Goal: Information Seeking & Learning: Learn about a topic

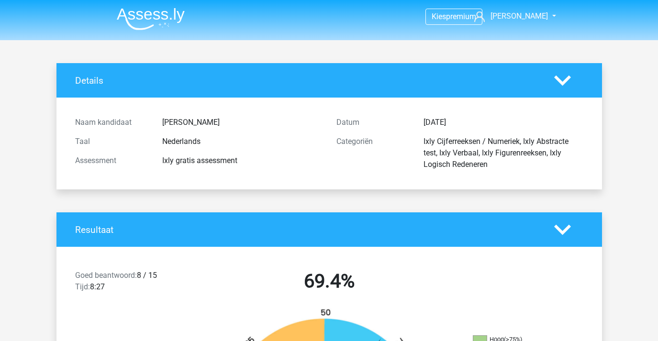
click at [130, 7] on li at bounding box center [147, 17] width 76 height 26
click at [138, 13] on img at bounding box center [151, 19] width 68 height 22
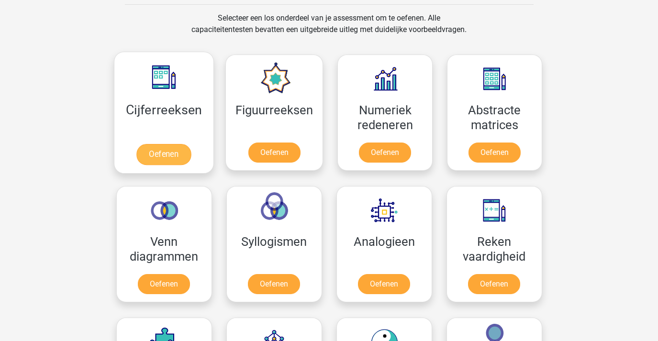
scroll to position [395, 0]
click at [178, 151] on link "Oefenen" at bounding box center [163, 153] width 55 height 21
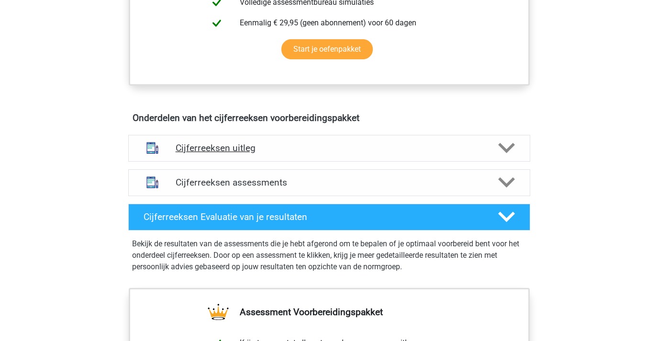
scroll to position [417, 0]
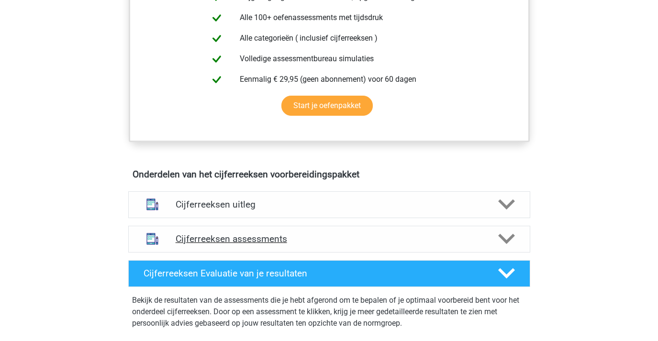
click at [294, 240] on div "Cijferreeksen assessments" at bounding box center [329, 239] width 402 height 27
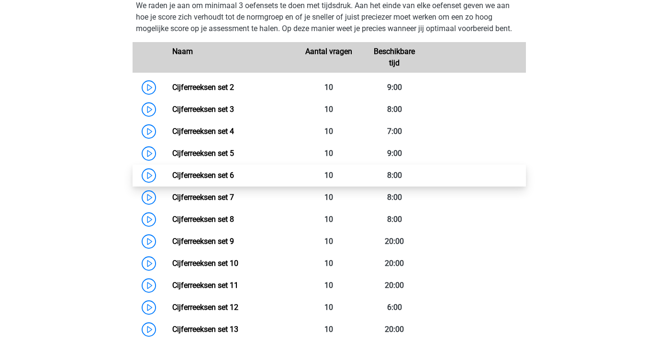
scroll to position [589, 0]
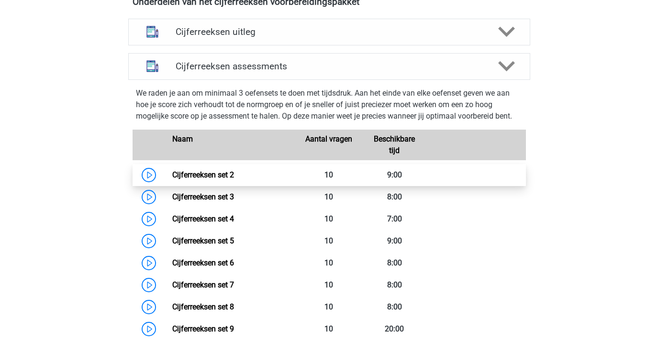
click at [172, 179] on link "Cijferreeksen set 2" at bounding box center [203, 174] width 62 height 9
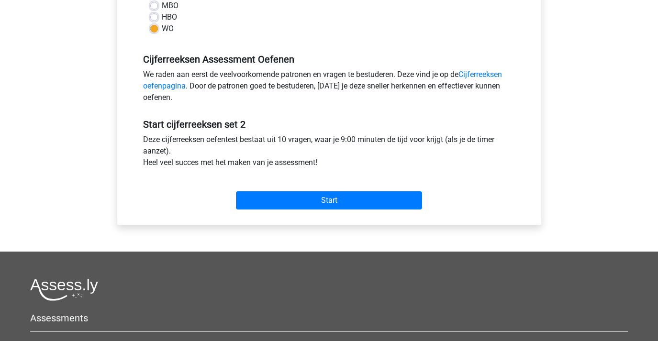
scroll to position [252, 0]
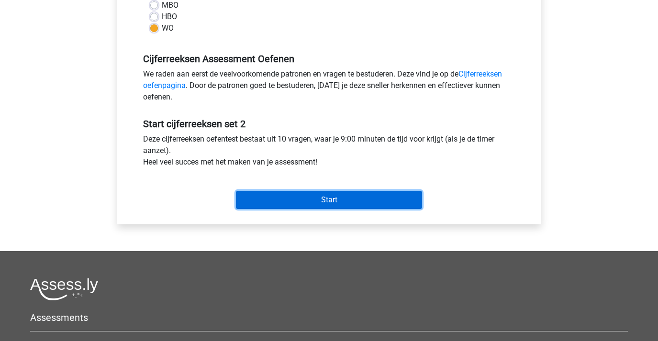
click at [289, 198] on input "Start" at bounding box center [329, 200] width 186 height 18
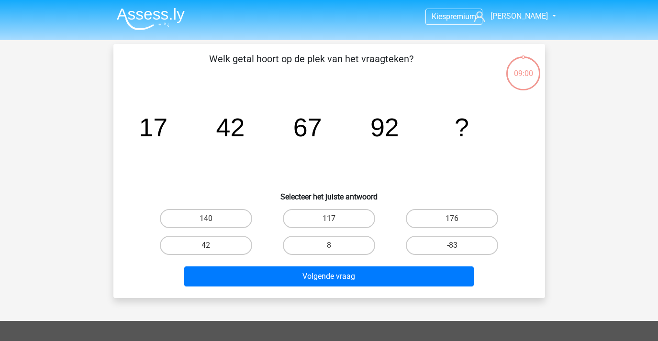
scroll to position [2, 0]
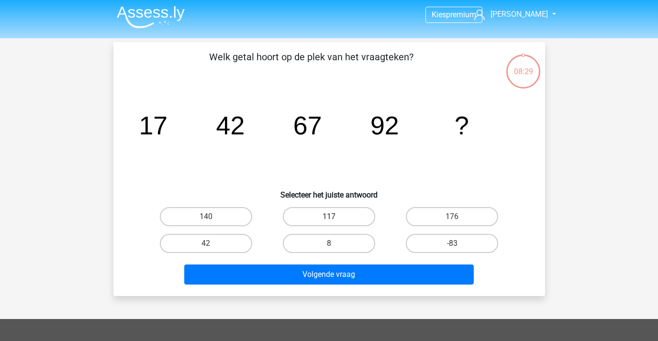
click at [337, 221] on label "117" at bounding box center [329, 216] width 92 height 19
click at [335, 221] on input "117" at bounding box center [332, 220] width 6 height 6
radio input "true"
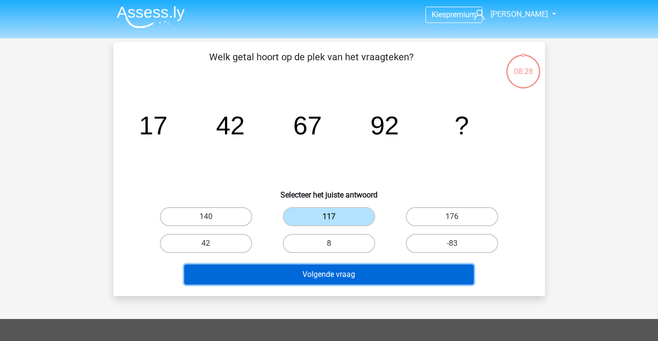
click at [353, 272] on button "Volgende vraag" at bounding box center [328, 274] width 289 height 20
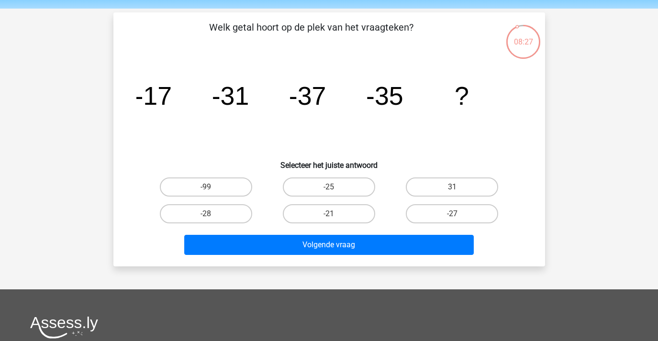
scroll to position [0, 0]
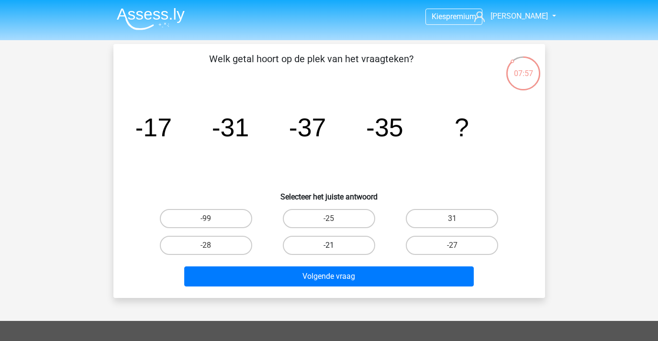
click at [362, 247] on label "-21" at bounding box center [329, 245] width 92 height 19
click at [335, 247] on input "-21" at bounding box center [332, 248] width 6 height 6
radio input "true"
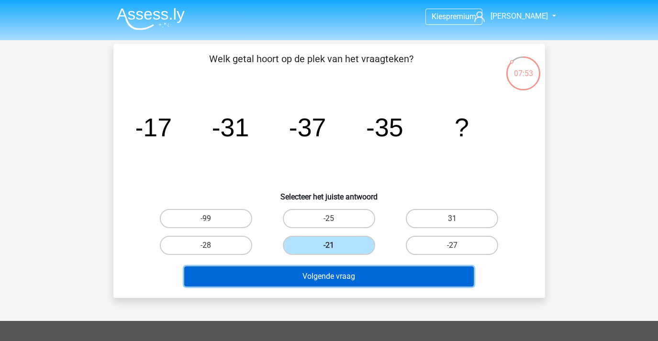
click at [344, 275] on button "Volgende vraag" at bounding box center [328, 276] width 289 height 20
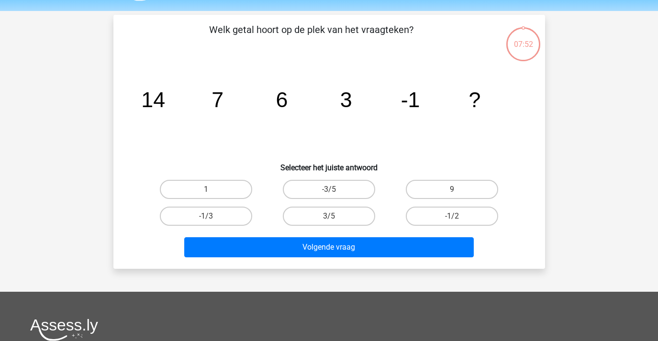
scroll to position [22, 0]
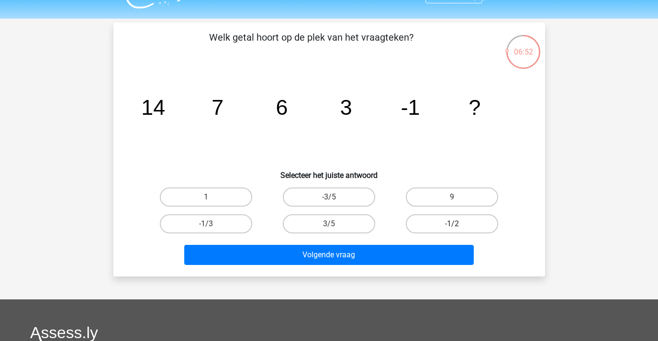
click at [408, 226] on label "-1/2" at bounding box center [452, 223] width 92 height 19
click at [452, 226] on input "-1/2" at bounding box center [455, 227] width 6 height 6
radio input "true"
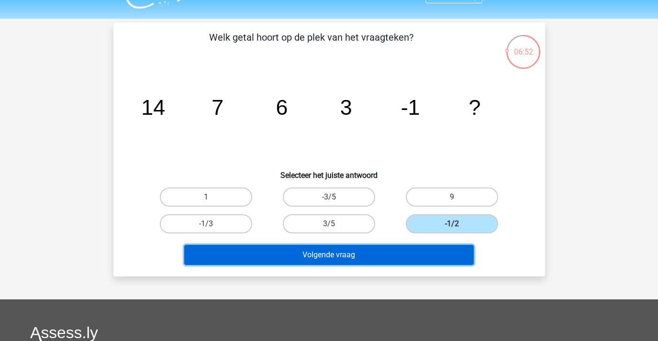
click at [398, 247] on button "Volgende vraag" at bounding box center [328, 255] width 289 height 20
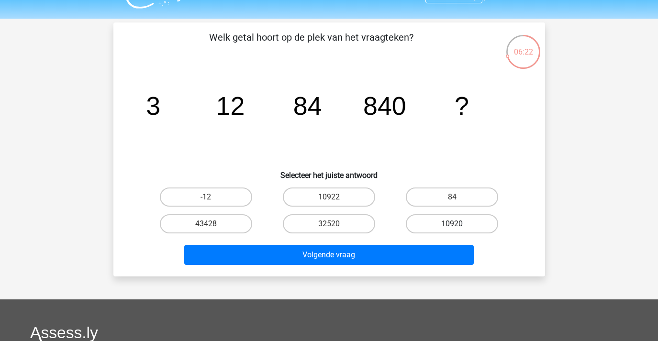
click at [471, 221] on label "10920" at bounding box center [452, 223] width 92 height 19
click at [458, 224] on input "10920" at bounding box center [455, 227] width 6 height 6
radio input "true"
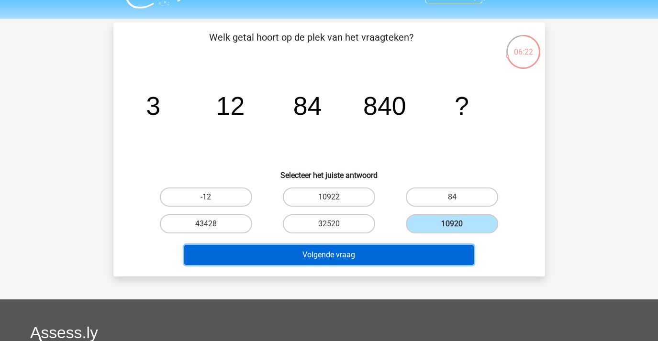
click at [450, 252] on button "Volgende vraag" at bounding box center [328, 255] width 289 height 20
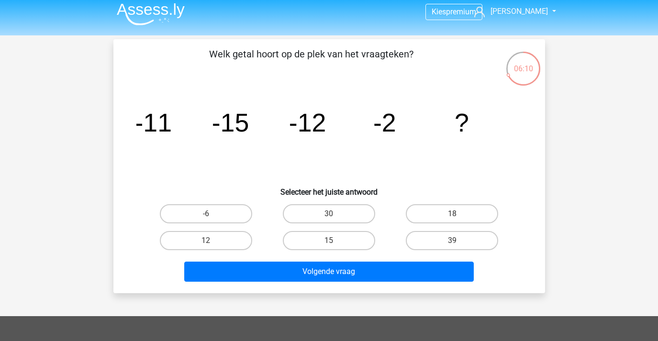
scroll to position [4, 0]
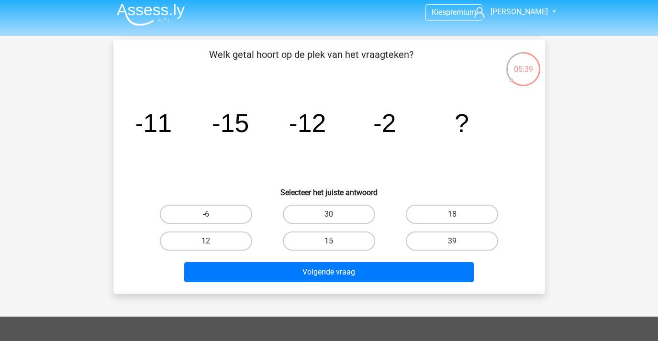
click at [352, 226] on div "30" at bounding box center [328, 214] width 123 height 27
click at [345, 240] on label "15" at bounding box center [329, 240] width 92 height 19
click at [335, 241] on input "15" at bounding box center [332, 244] width 6 height 6
radio input "true"
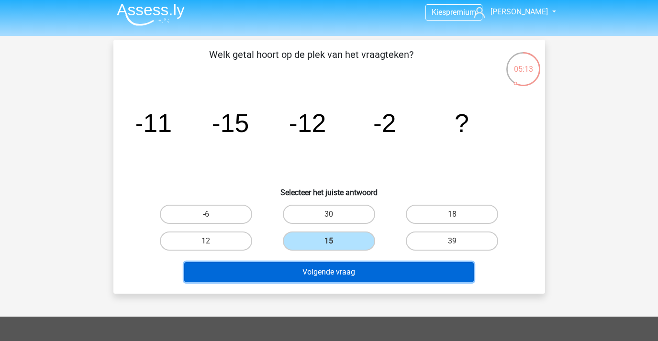
click at [323, 271] on button "Volgende vraag" at bounding box center [328, 272] width 289 height 20
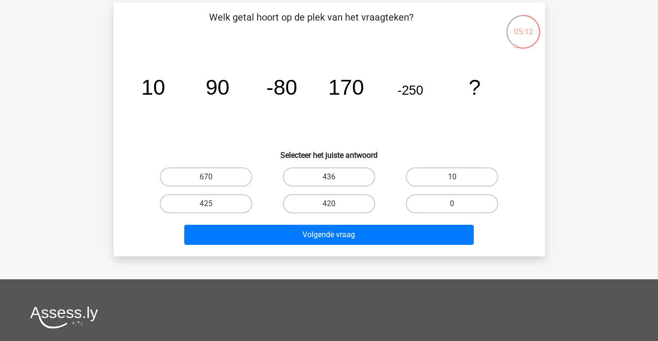
scroll to position [40, 0]
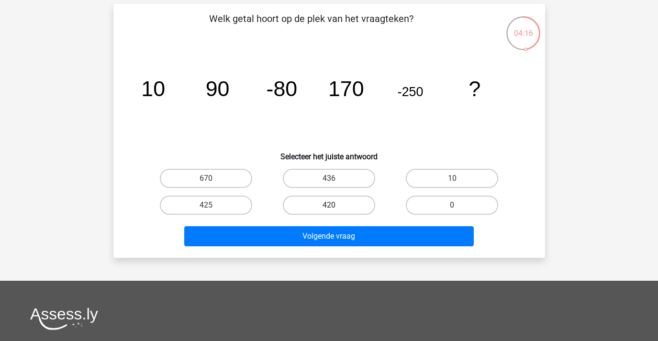
click at [354, 206] on label "420" at bounding box center [329, 205] width 92 height 19
click at [335, 206] on input "420" at bounding box center [332, 208] width 6 height 6
radio input "true"
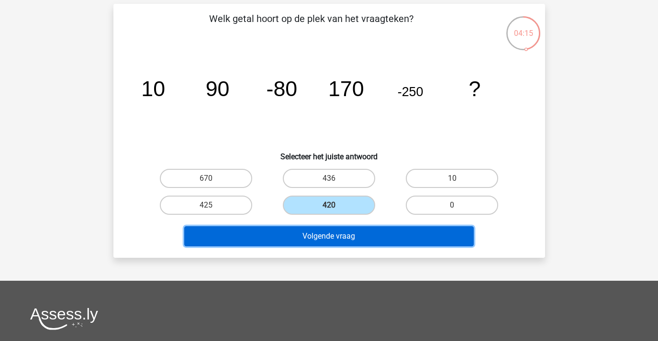
click at [372, 242] on button "Volgende vraag" at bounding box center [328, 236] width 289 height 20
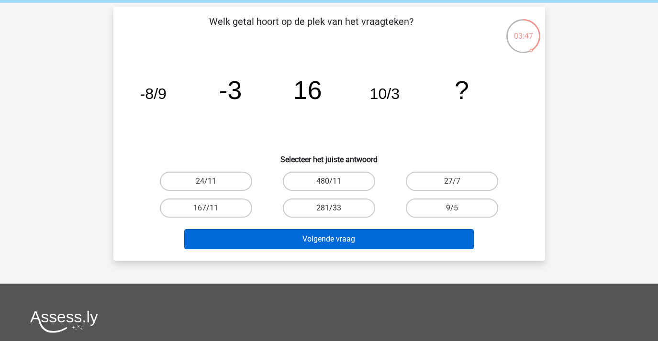
scroll to position [38, 0]
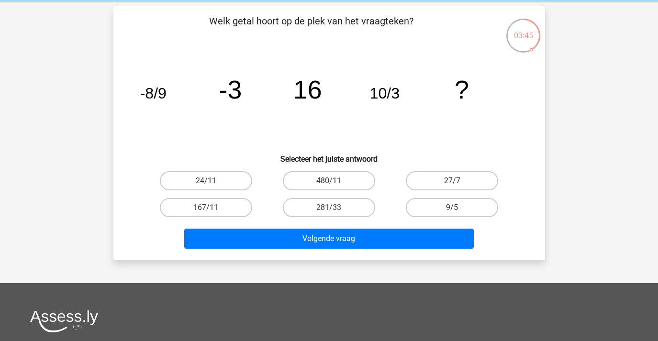
click at [415, 209] on label "9/5" at bounding box center [452, 207] width 92 height 19
click at [452, 209] on input "9/5" at bounding box center [455, 211] width 6 height 6
radio input "true"
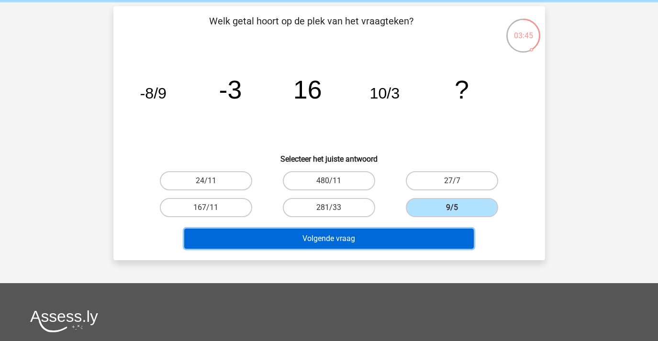
click at [404, 236] on button "Volgende vraag" at bounding box center [328, 239] width 289 height 20
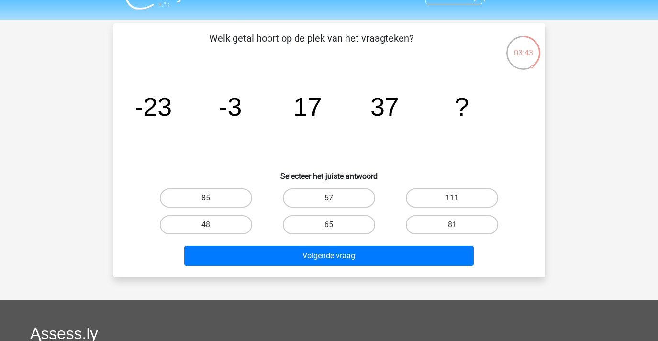
scroll to position [10, 0]
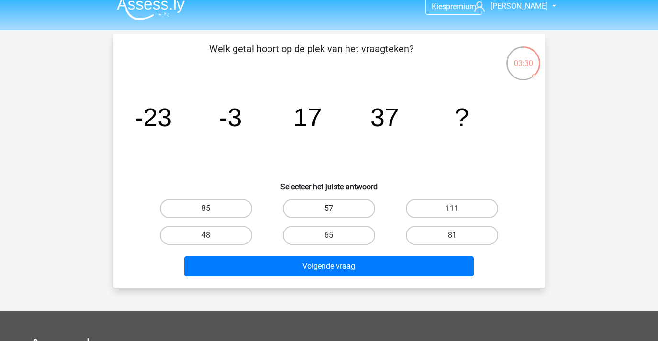
click at [349, 206] on label "57" at bounding box center [329, 208] width 92 height 19
click at [335, 208] on input "57" at bounding box center [332, 211] width 6 height 6
radio input "true"
click at [347, 255] on div "Volgende vraag" at bounding box center [329, 265] width 401 height 32
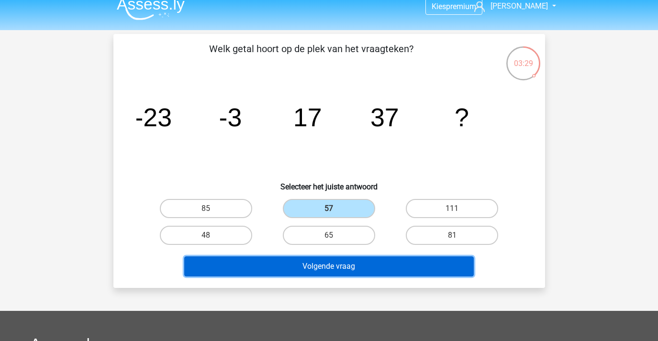
click at [348, 264] on button "Volgende vraag" at bounding box center [328, 266] width 289 height 20
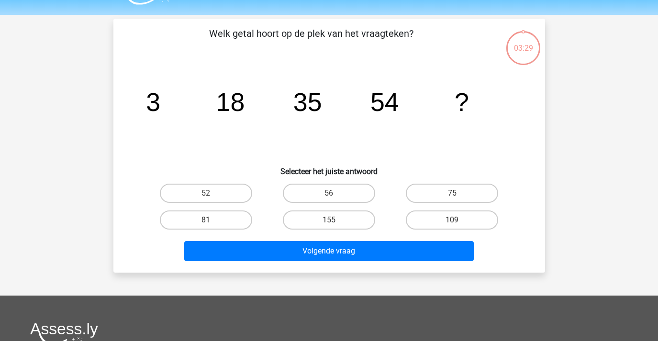
scroll to position [0, 0]
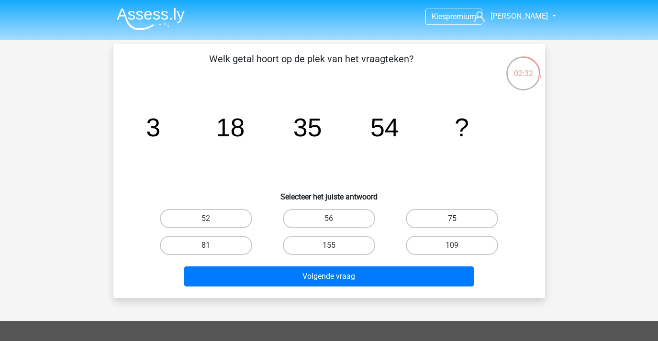
click at [483, 217] on label "75" at bounding box center [452, 218] width 92 height 19
click at [458, 219] on input "75" at bounding box center [455, 222] width 6 height 6
radio input "true"
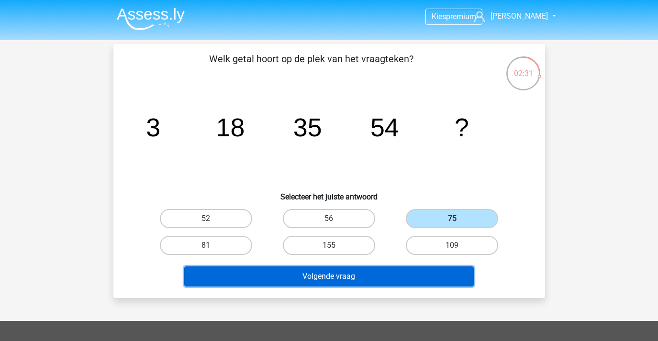
click at [440, 272] on button "Volgende vraag" at bounding box center [328, 276] width 289 height 20
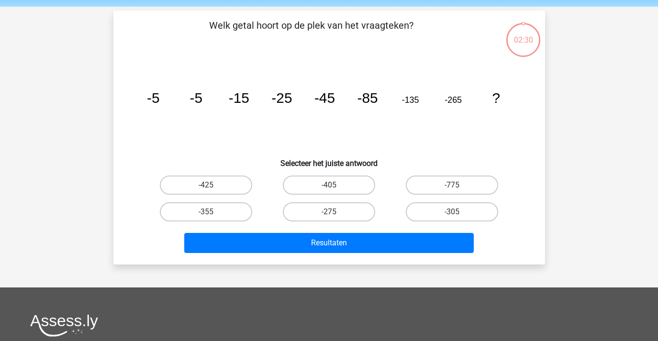
scroll to position [22, 0]
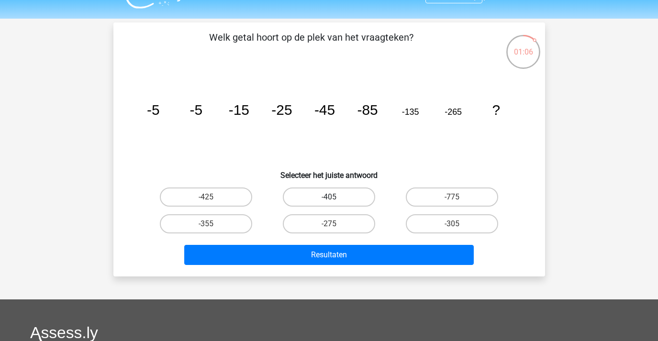
click at [325, 195] on label "-405" at bounding box center [329, 196] width 92 height 19
click at [329, 197] on input "-405" at bounding box center [332, 200] width 6 height 6
radio input "true"
click at [336, 241] on div "Resultaten" at bounding box center [329, 253] width 401 height 32
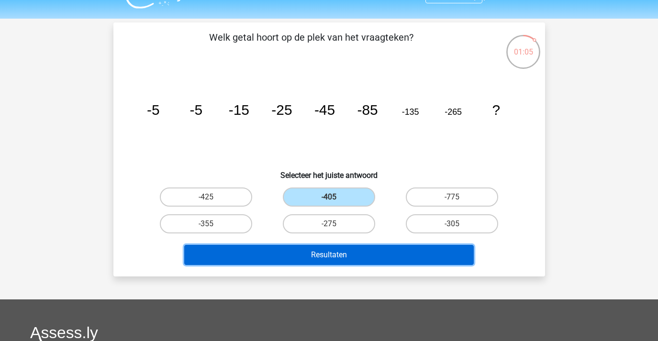
click at [338, 252] on button "Resultaten" at bounding box center [328, 255] width 289 height 20
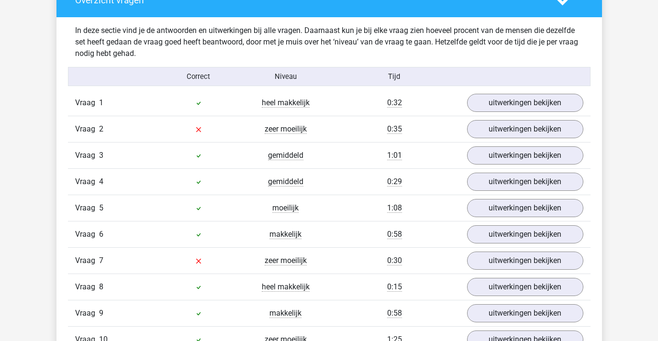
scroll to position [725, 0]
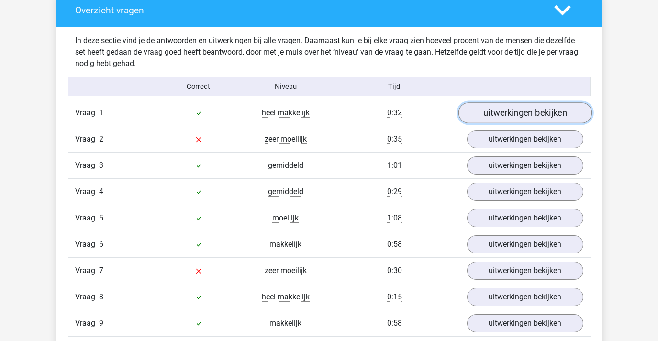
click at [492, 121] on link "uitwerkingen bekijken" at bounding box center [524, 112] width 133 height 21
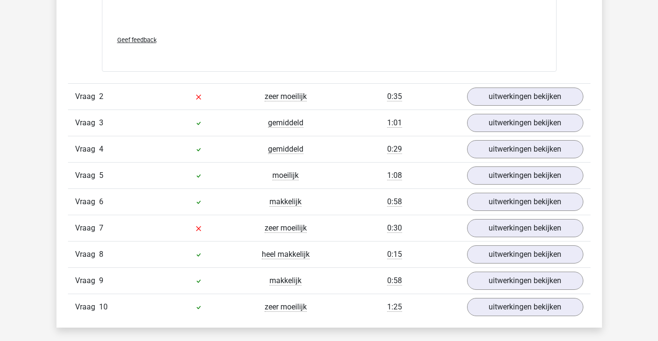
scroll to position [1247, 0]
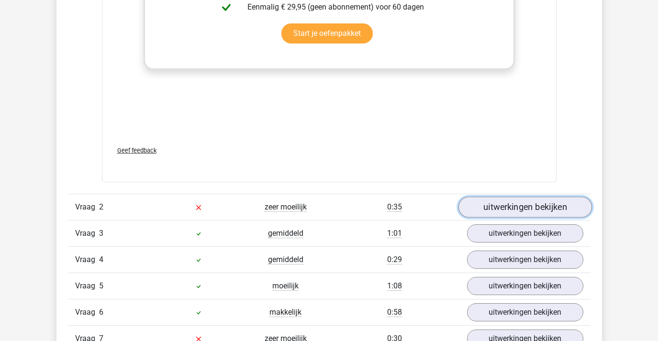
click at [499, 214] on link "uitwerkingen bekijken" at bounding box center [524, 207] width 133 height 21
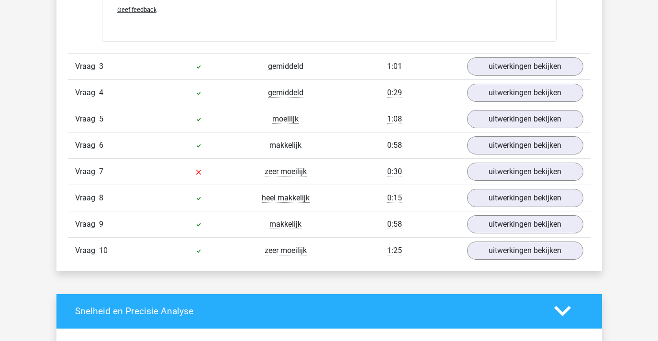
scroll to position [2004, 0]
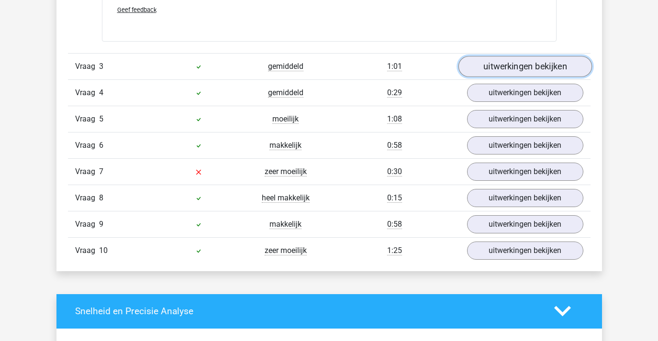
click at [499, 65] on link "uitwerkingen bekijken" at bounding box center [524, 66] width 133 height 21
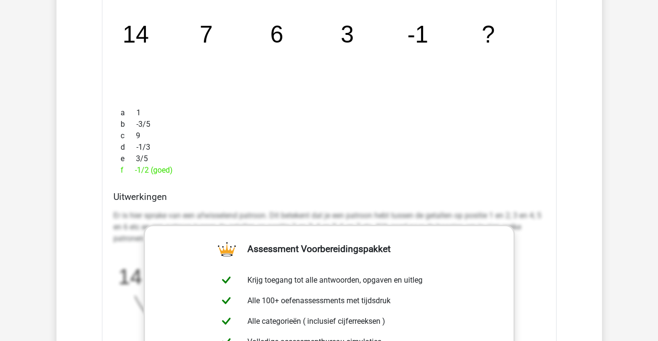
scroll to position [1889, 0]
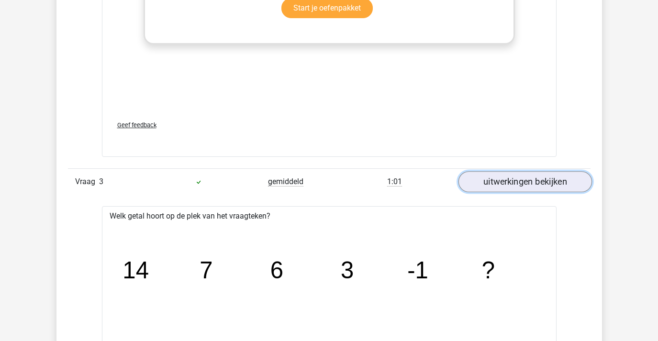
click at [492, 176] on link "uitwerkingen bekijken" at bounding box center [524, 181] width 133 height 21
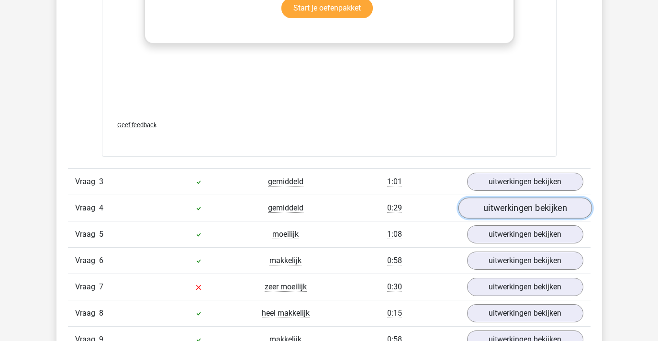
click at [499, 208] on link "uitwerkingen bekijken" at bounding box center [524, 207] width 133 height 21
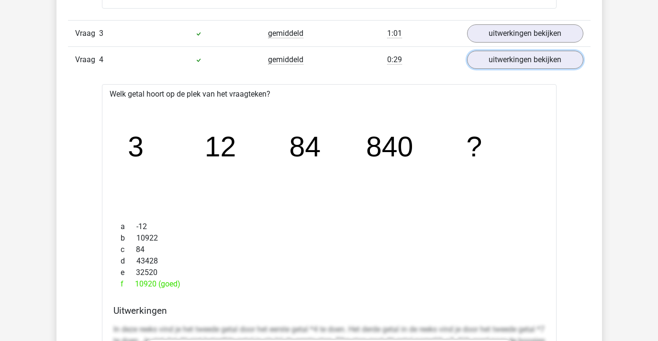
scroll to position [2079, 0]
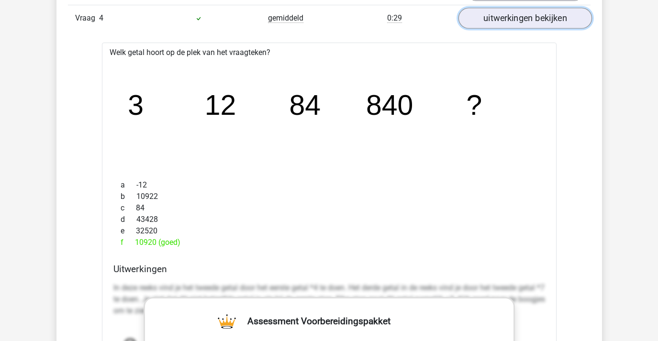
click at [505, 21] on link "uitwerkingen bekijken" at bounding box center [524, 18] width 133 height 21
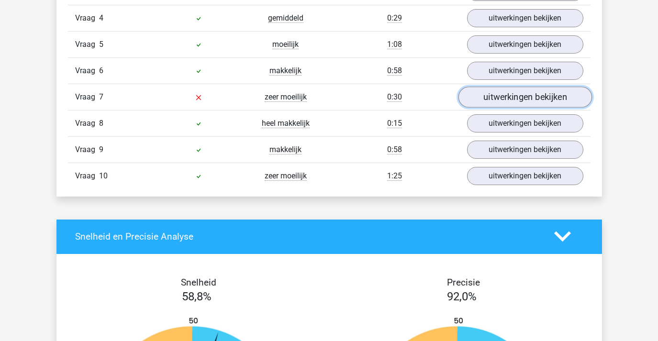
click at [500, 96] on link "uitwerkingen bekijken" at bounding box center [524, 97] width 133 height 21
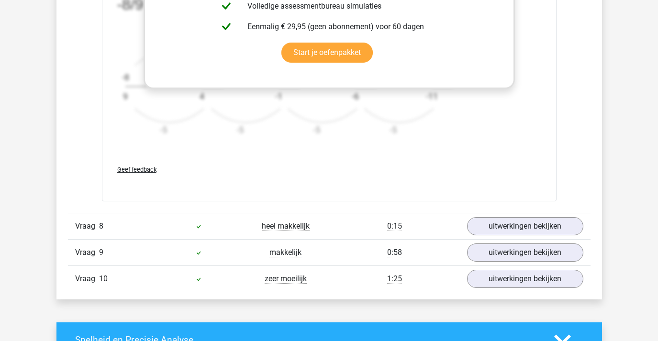
scroll to position [2579, 0]
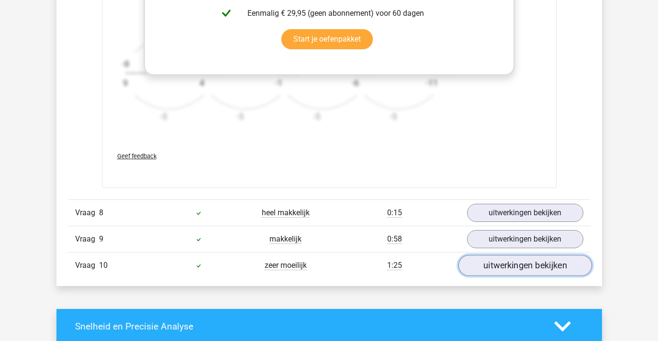
click at [497, 271] on link "uitwerkingen bekijken" at bounding box center [524, 265] width 133 height 21
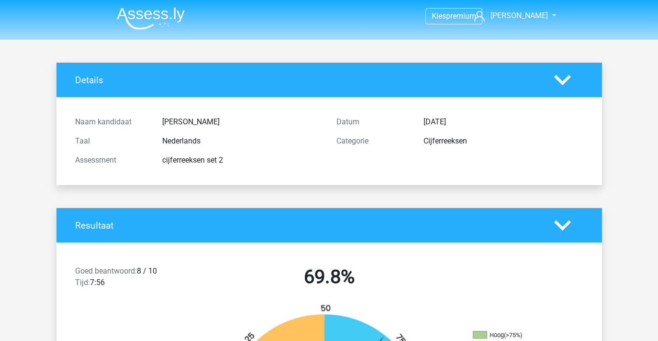
scroll to position [0, 0]
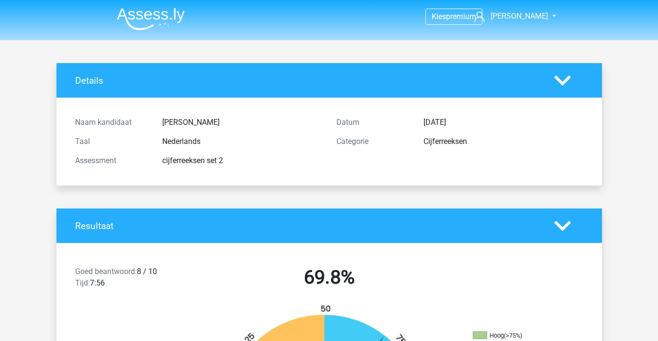
click at [124, 11] on img at bounding box center [151, 19] width 68 height 22
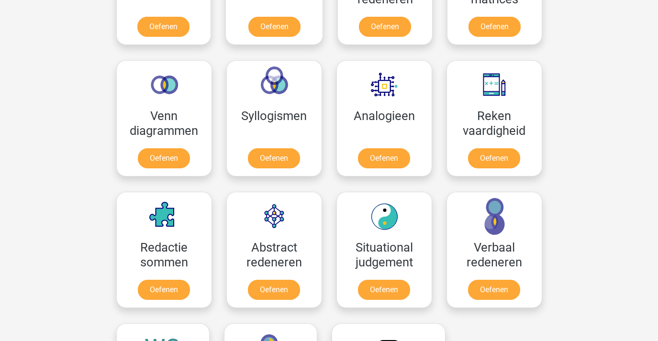
scroll to position [417, 0]
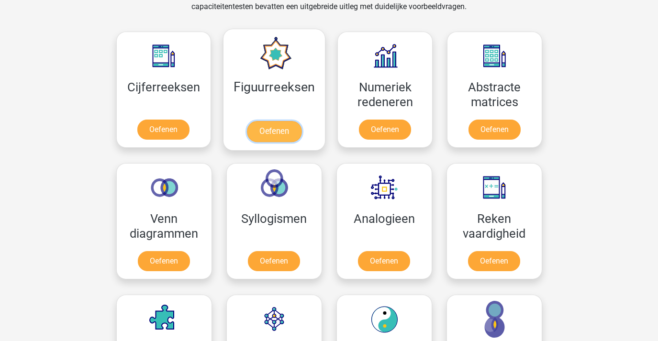
click at [285, 128] on link "Oefenen" at bounding box center [274, 131] width 55 height 21
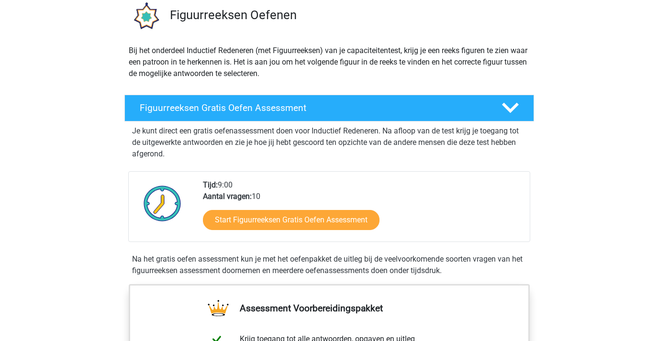
scroll to position [124, 0]
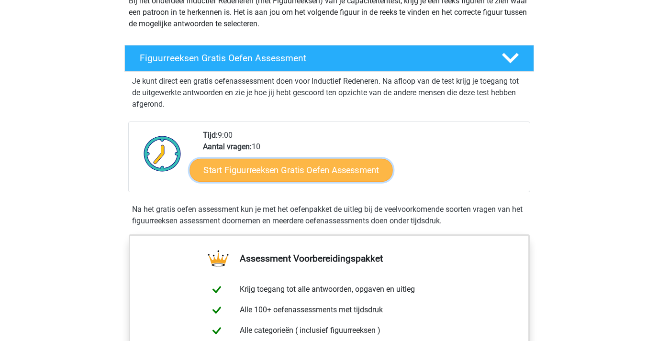
click at [306, 171] on link "Start Figuurreeksen Gratis Oefen Assessment" at bounding box center [290, 169] width 203 height 23
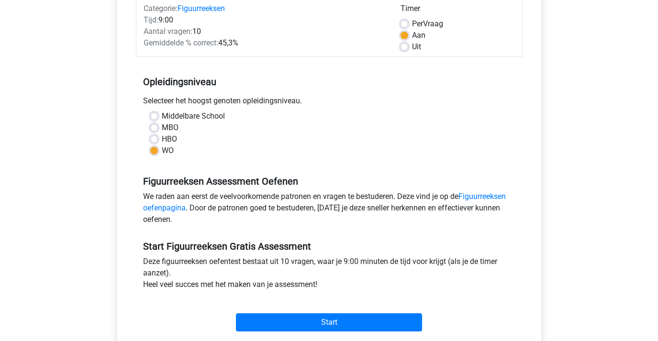
scroll to position [137, 0]
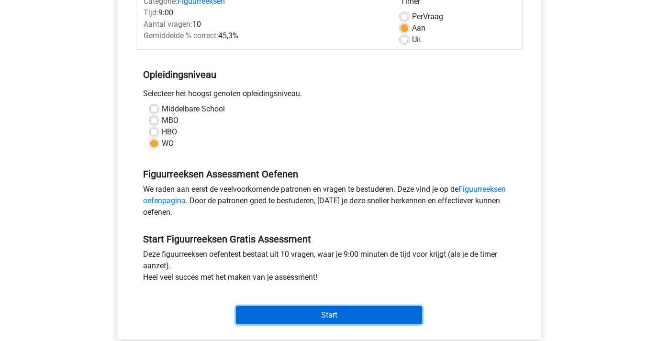
click at [327, 313] on input "Start" at bounding box center [329, 315] width 186 height 18
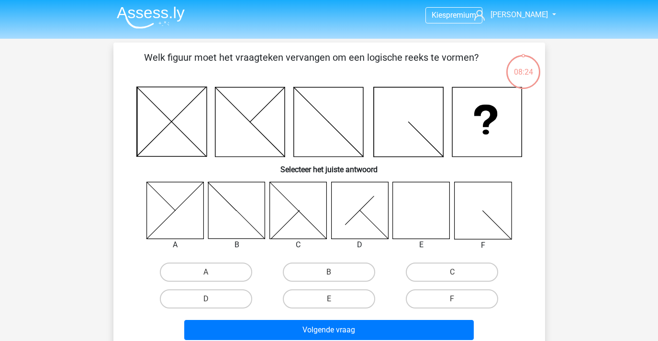
scroll to position [2, 0]
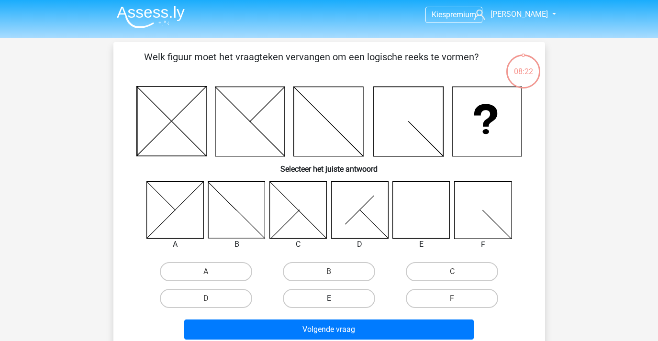
click at [313, 293] on label "E" at bounding box center [329, 298] width 92 height 19
click at [329, 298] on input "E" at bounding box center [332, 301] width 6 height 6
radio input "true"
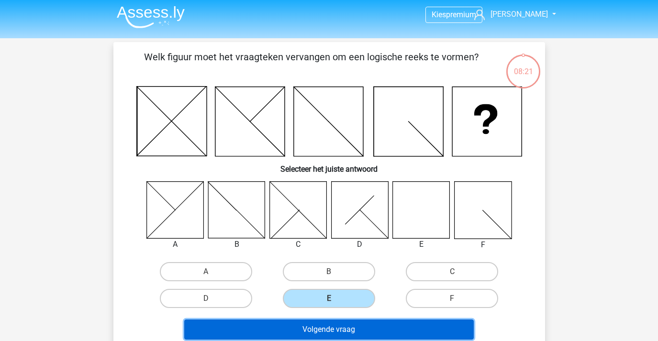
click at [356, 329] on button "Volgende vraag" at bounding box center [328, 329] width 289 height 20
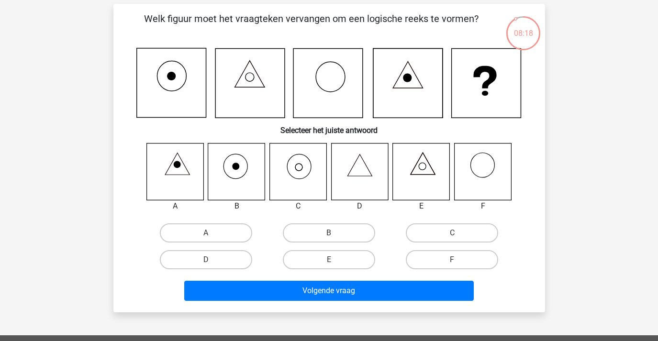
scroll to position [38, 0]
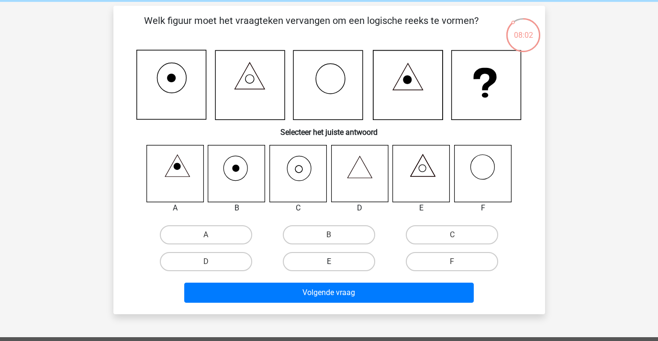
click at [319, 266] on label "E" at bounding box center [329, 261] width 92 height 19
click at [329, 266] on input "E" at bounding box center [332, 265] width 6 height 6
radio input "true"
click at [438, 230] on label "C" at bounding box center [452, 234] width 92 height 19
click at [452, 235] on input "C" at bounding box center [455, 238] width 6 height 6
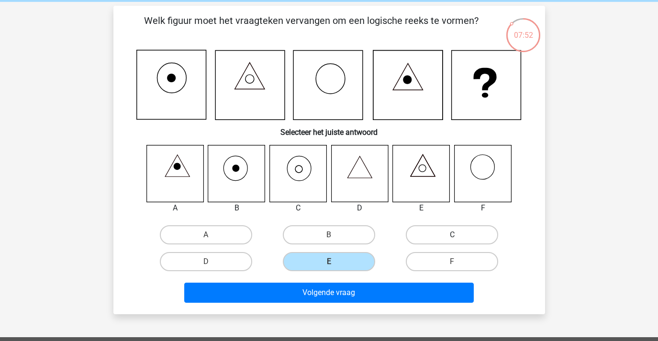
radio input "true"
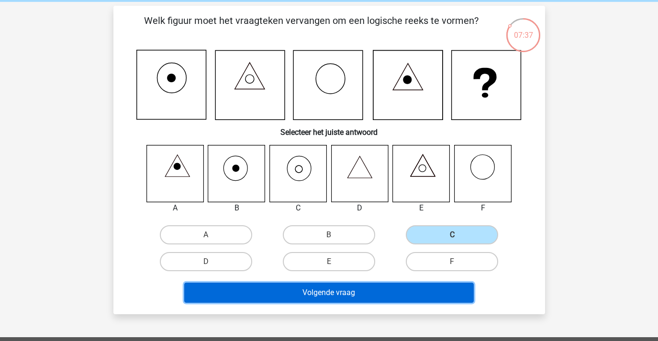
click at [352, 294] on button "Volgende vraag" at bounding box center [328, 293] width 289 height 20
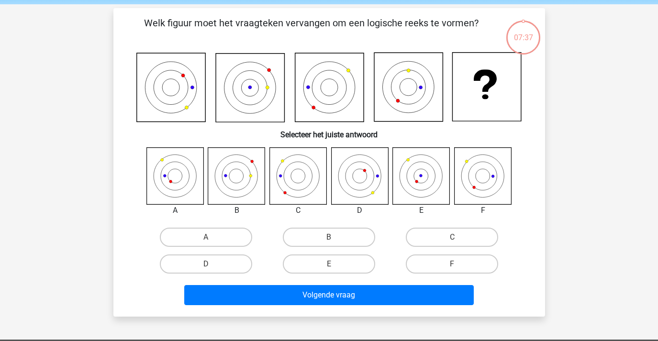
scroll to position [21, 0]
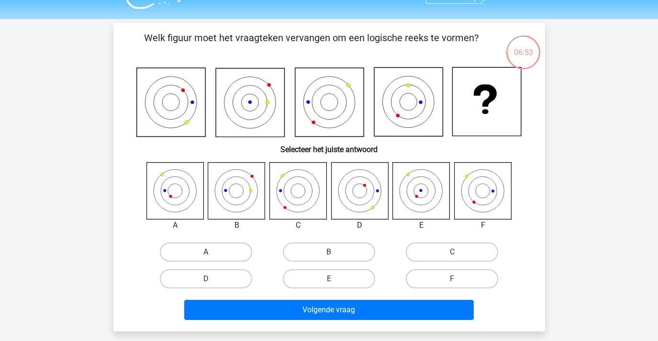
click at [216, 249] on label "A" at bounding box center [206, 251] width 92 height 19
click at [212, 252] on input "A" at bounding box center [209, 255] width 6 height 6
radio input "true"
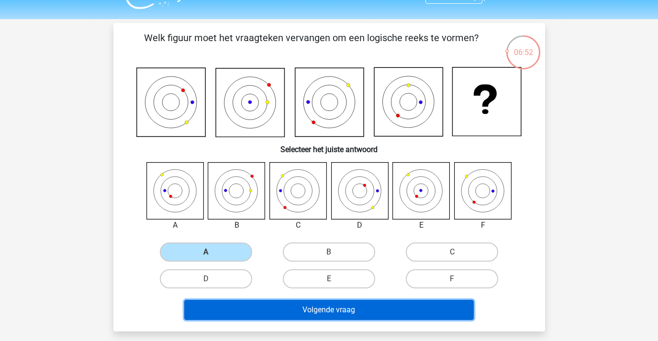
click at [272, 315] on button "Volgende vraag" at bounding box center [328, 310] width 289 height 20
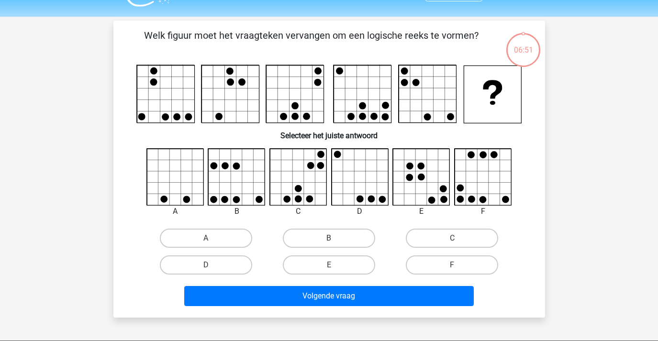
scroll to position [0, 0]
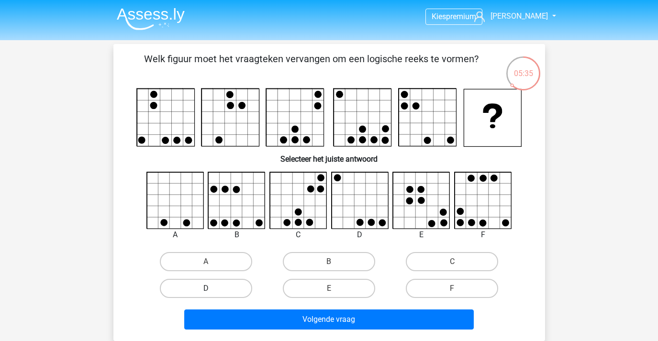
click at [230, 291] on label "D" at bounding box center [206, 288] width 92 height 19
click at [212, 291] on input "D" at bounding box center [209, 291] width 6 height 6
radio input "true"
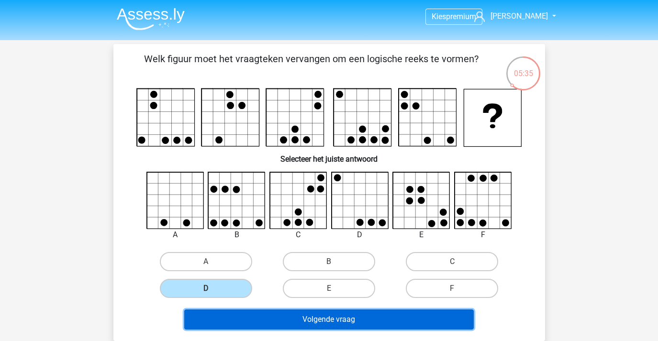
click at [243, 321] on button "Volgende vraag" at bounding box center [328, 319] width 289 height 20
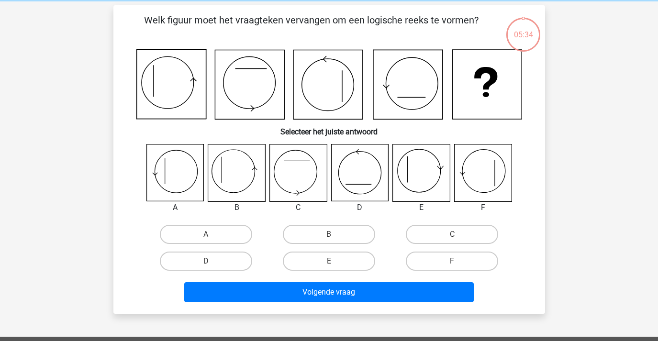
scroll to position [44, 0]
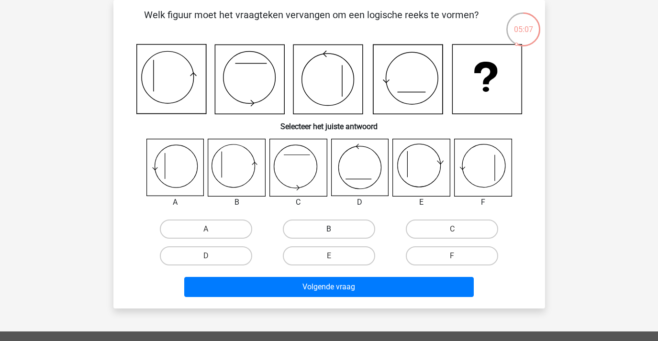
click at [302, 224] on label "B" at bounding box center [329, 228] width 92 height 19
click at [329, 229] on input "B" at bounding box center [332, 232] width 6 height 6
radio input "true"
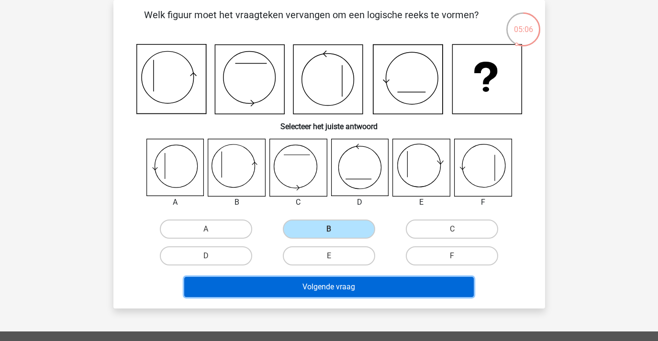
click at [272, 281] on button "Volgende vraag" at bounding box center [328, 287] width 289 height 20
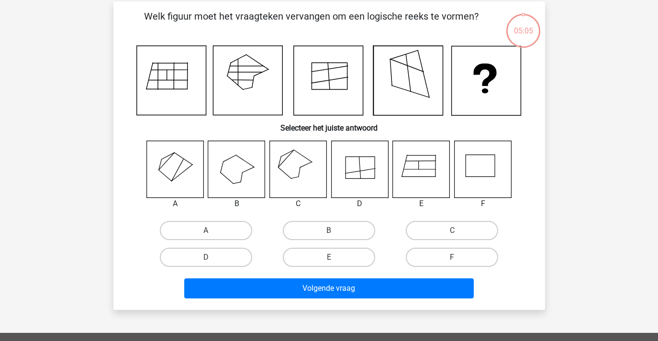
scroll to position [42, 0]
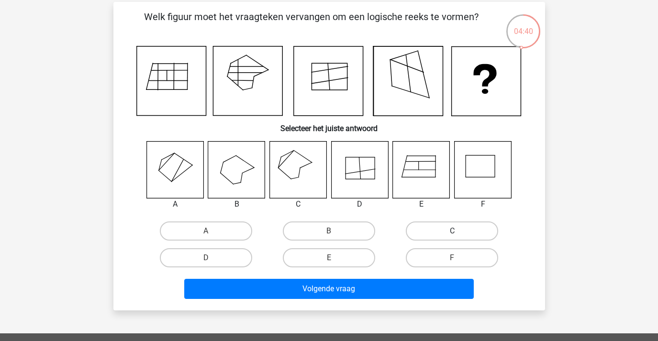
click at [426, 230] on label "C" at bounding box center [452, 230] width 92 height 19
click at [452, 231] on input "C" at bounding box center [455, 234] width 6 height 6
radio input "true"
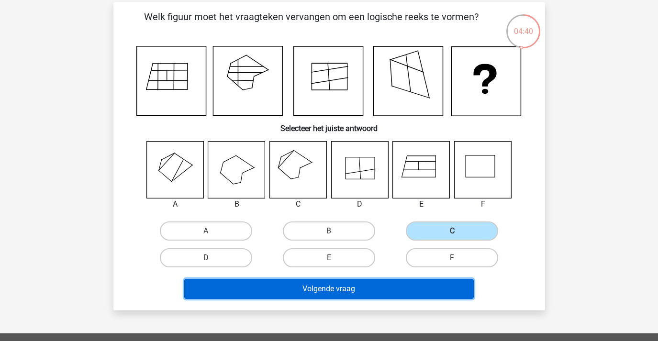
click at [421, 287] on button "Volgende vraag" at bounding box center [328, 289] width 289 height 20
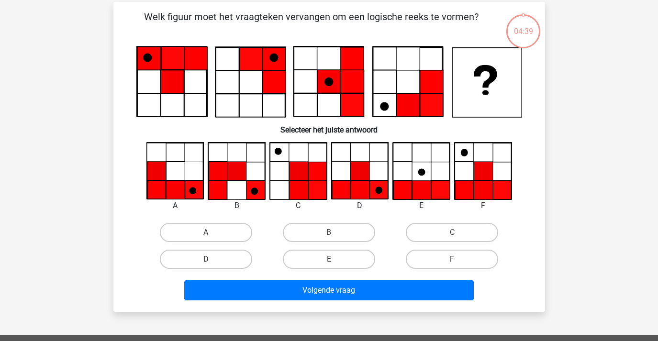
scroll to position [44, 0]
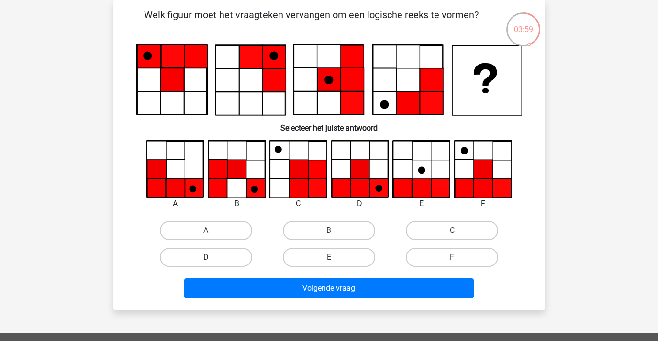
click at [215, 262] on label "D" at bounding box center [206, 257] width 92 height 19
click at [212, 262] on input "D" at bounding box center [209, 260] width 6 height 6
radio input "true"
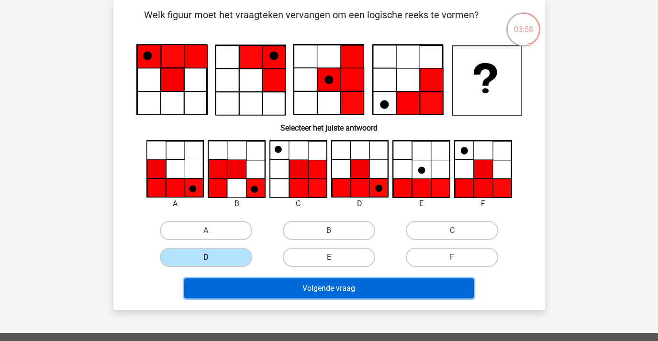
click at [237, 286] on button "Volgende vraag" at bounding box center [328, 288] width 289 height 20
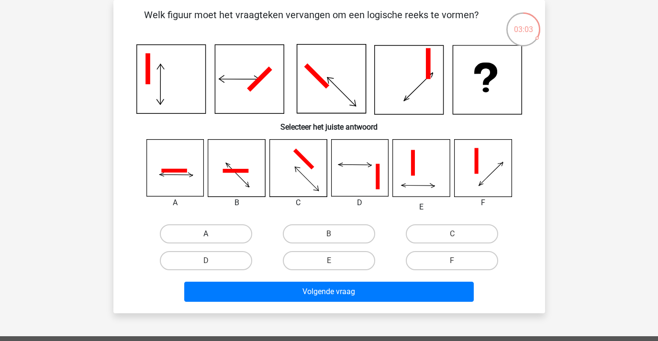
click at [231, 232] on label "A" at bounding box center [206, 233] width 92 height 19
click at [212, 234] on input "A" at bounding box center [209, 237] width 6 height 6
radio input "true"
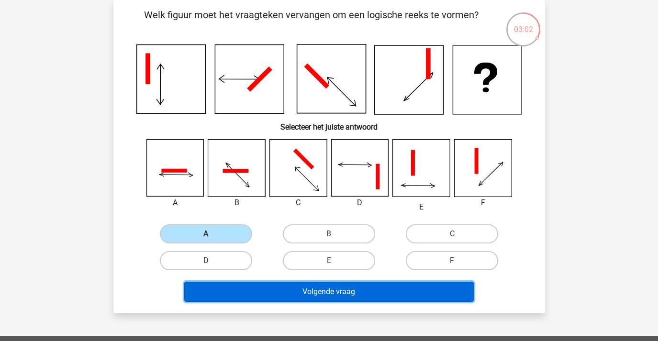
click at [273, 292] on button "Volgende vraag" at bounding box center [328, 292] width 289 height 20
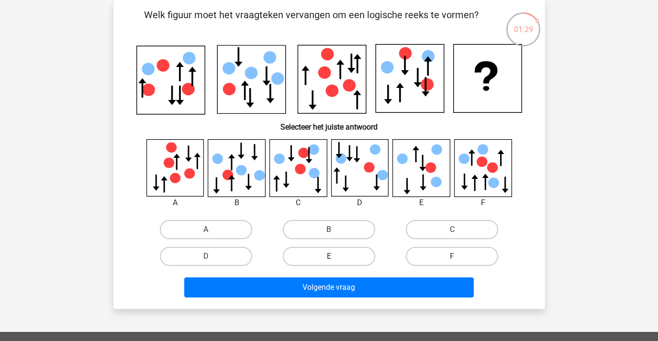
click at [352, 256] on label "E" at bounding box center [329, 256] width 92 height 19
click at [335, 256] on input "E" at bounding box center [332, 259] width 6 height 6
radio input "true"
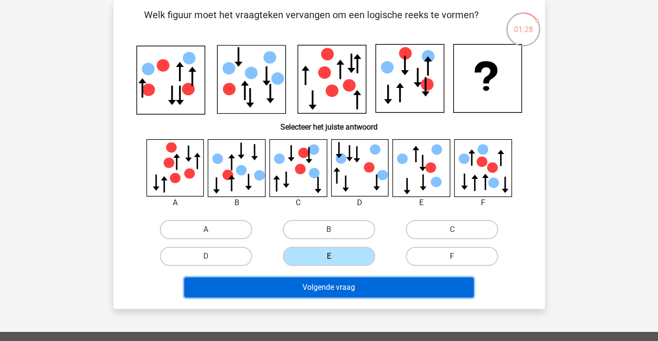
click at [369, 287] on button "Volgende vraag" at bounding box center [328, 287] width 289 height 20
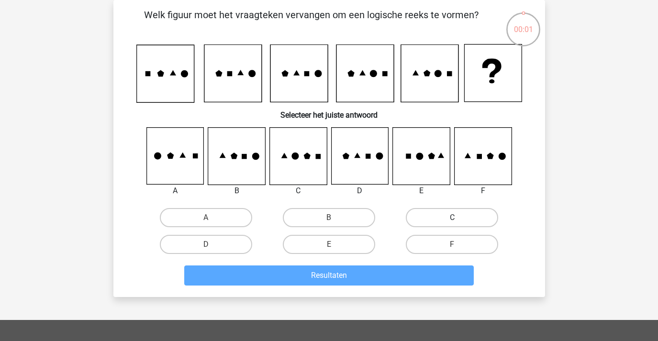
click at [447, 220] on label "C" at bounding box center [452, 217] width 92 height 19
click at [452, 220] on input "C" at bounding box center [455, 221] width 6 height 6
radio input "true"
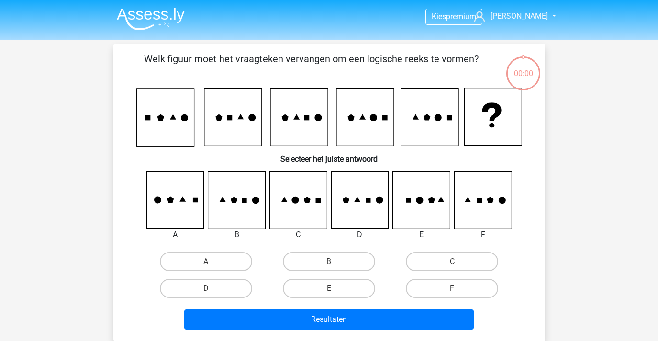
scroll to position [44, 0]
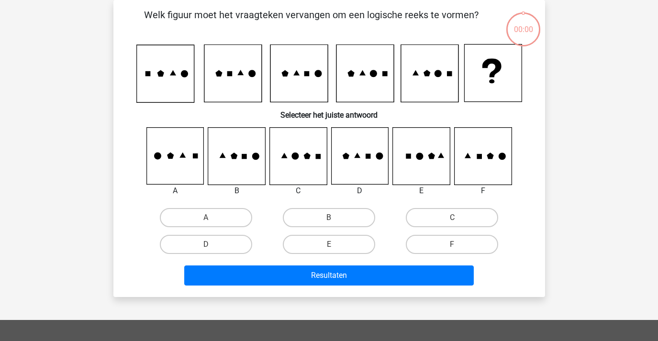
click at [456, 218] on input "C" at bounding box center [455, 221] width 6 height 6
radio input "true"
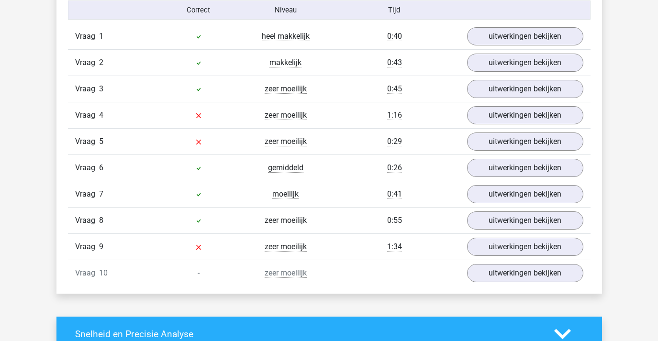
scroll to position [805, 0]
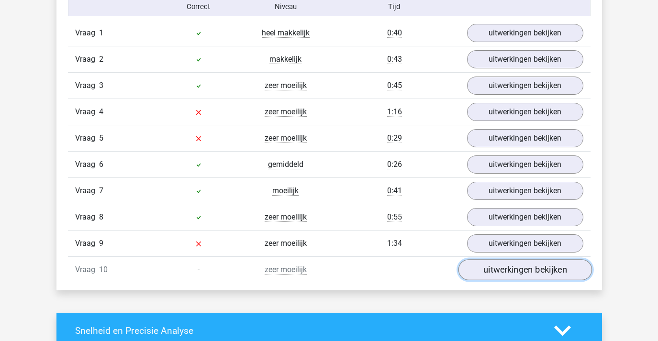
click at [485, 267] on link "uitwerkingen bekijken" at bounding box center [524, 269] width 133 height 21
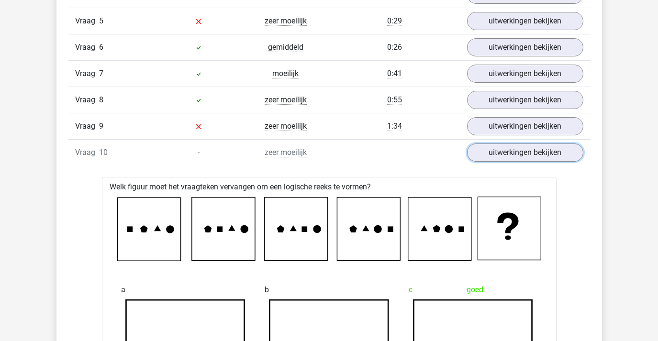
scroll to position [830, 0]
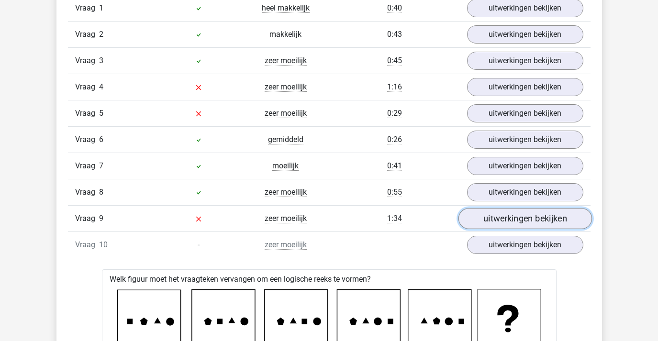
click at [513, 222] on link "uitwerkingen bekijken" at bounding box center [524, 218] width 133 height 21
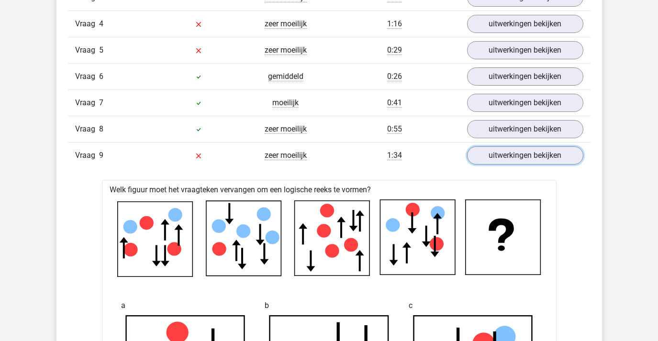
scroll to position [679, 0]
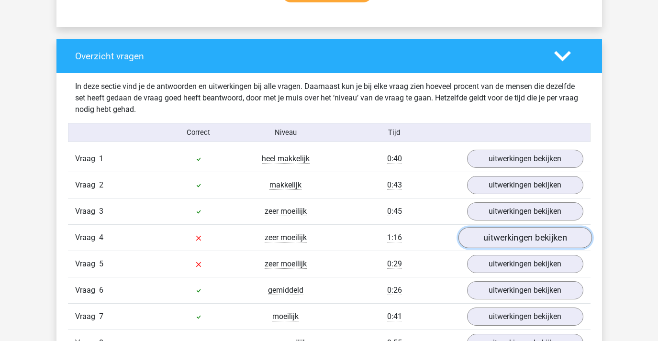
click at [505, 243] on link "uitwerkingen bekijken" at bounding box center [524, 237] width 133 height 21
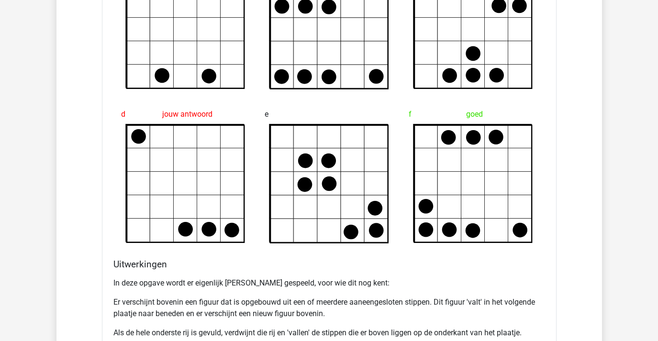
scroll to position [1372, 0]
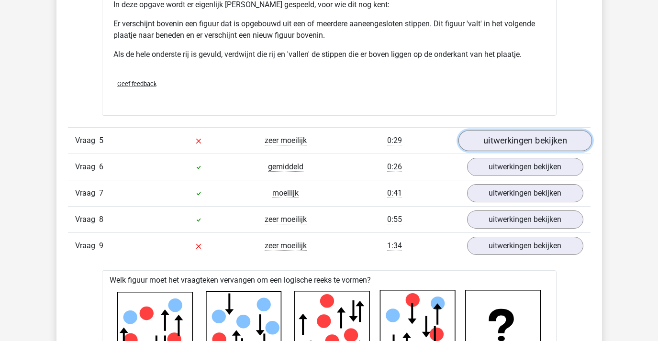
click at [479, 138] on link "uitwerkingen bekijken" at bounding box center [524, 140] width 133 height 21
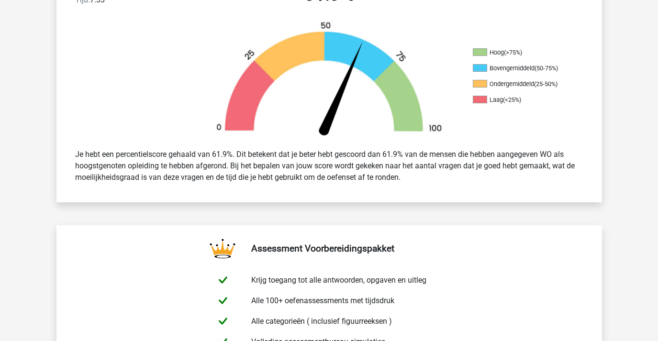
scroll to position [0, 0]
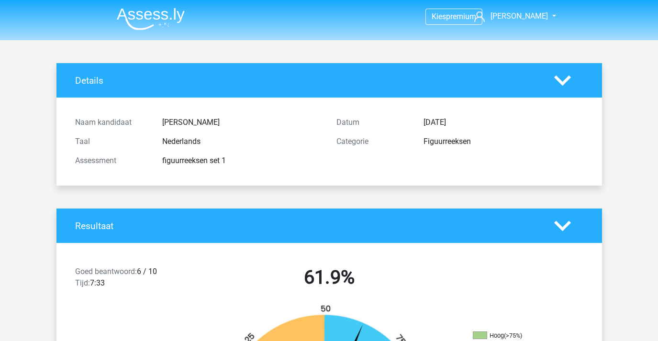
click at [144, 20] on img at bounding box center [151, 19] width 68 height 22
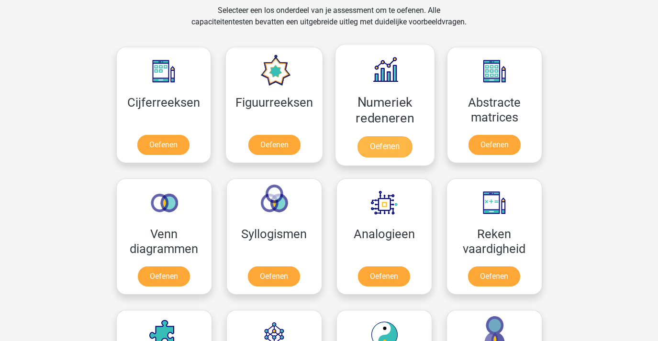
scroll to position [422, 0]
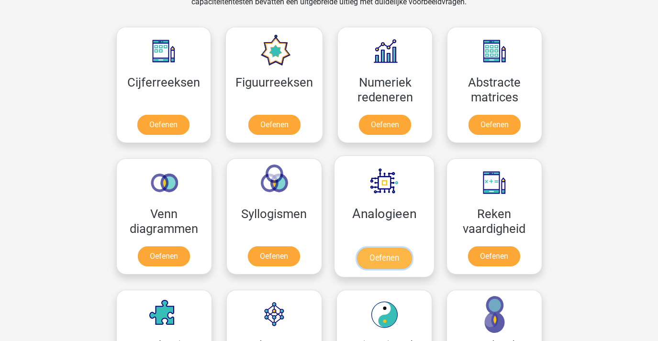
click at [382, 249] on link "Oefenen" at bounding box center [383, 258] width 55 height 21
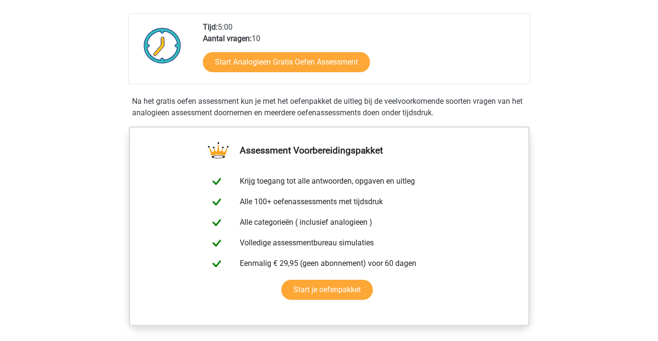
scroll to position [127, 0]
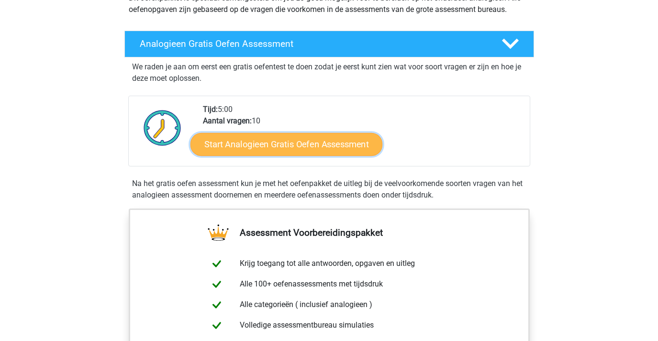
click at [307, 138] on link "Start Analogieen Gratis Oefen Assessment" at bounding box center [286, 143] width 192 height 23
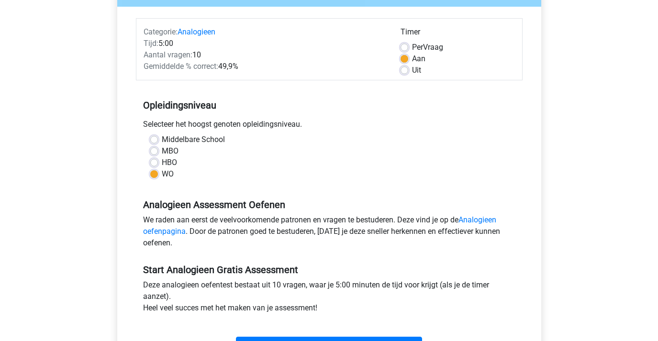
scroll to position [180, 0]
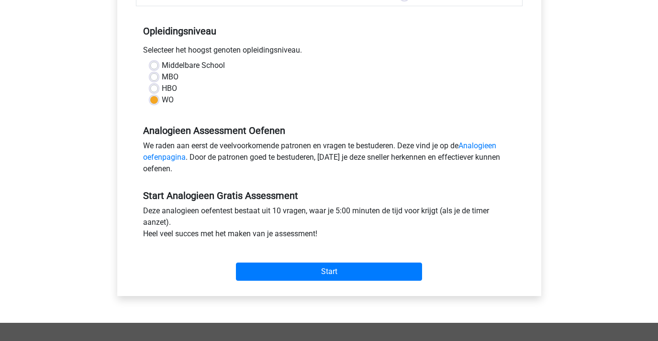
click at [341, 256] on div "Start" at bounding box center [329, 263] width 386 height 33
click at [338, 260] on div "Start" at bounding box center [329, 263] width 386 height 33
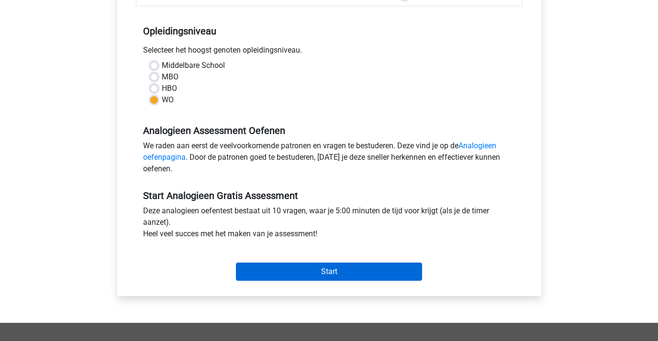
click at [339, 264] on div "Start" at bounding box center [329, 263] width 386 height 33
click at [337, 265] on input "Start" at bounding box center [329, 272] width 186 height 18
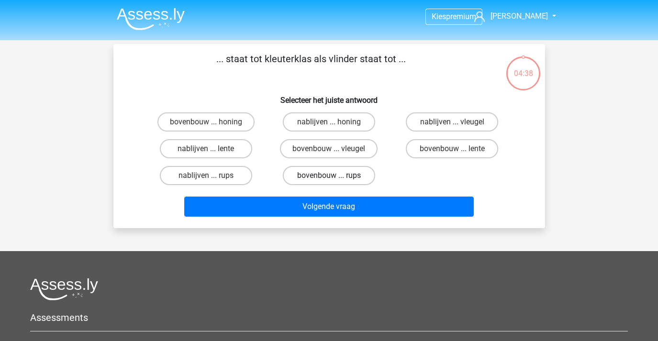
click at [294, 170] on label "bovenbouw ... rups" at bounding box center [329, 175] width 92 height 19
click at [329, 176] on input "bovenbouw ... rups" at bounding box center [332, 179] width 6 height 6
radio input "true"
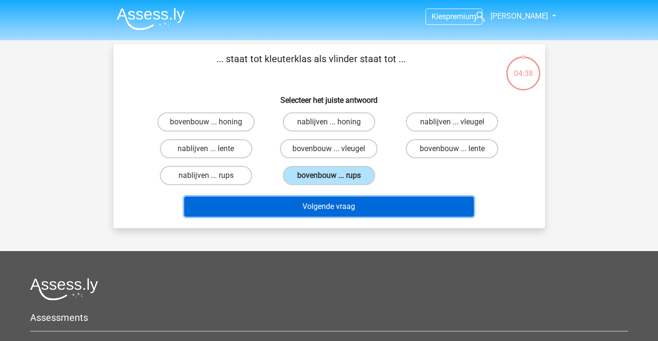
click at [316, 202] on button "Volgende vraag" at bounding box center [328, 207] width 289 height 20
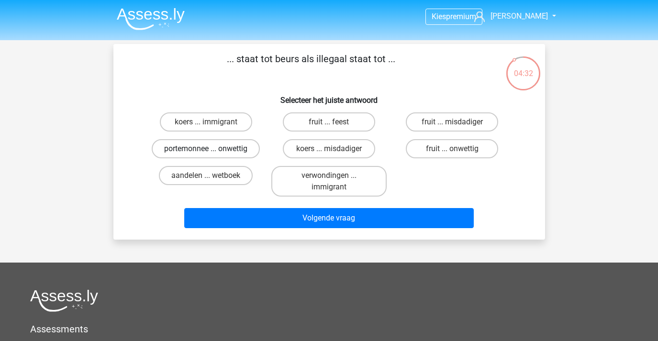
click at [195, 146] on label "portemonnee ... onwettig" at bounding box center [206, 148] width 108 height 19
click at [206, 149] on input "portemonnee ... onwettig" at bounding box center [209, 152] width 6 height 6
radio input "true"
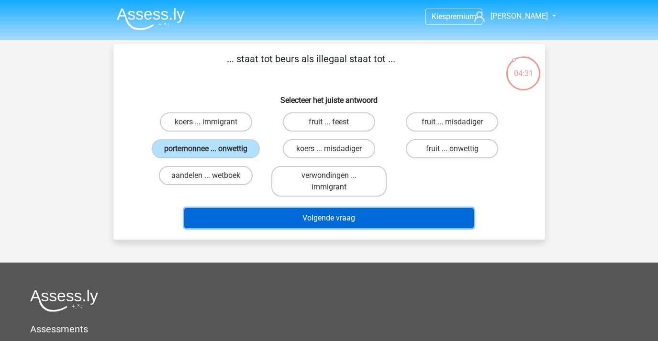
click at [279, 215] on button "Volgende vraag" at bounding box center [328, 218] width 289 height 20
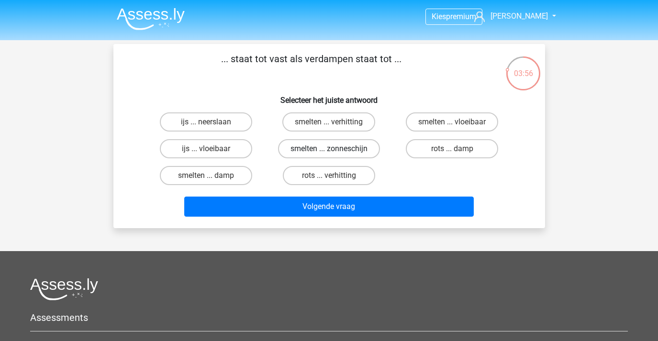
click at [347, 144] on label "smelten ... zonneschijn" at bounding box center [329, 148] width 102 height 19
click at [335, 149] on input "smelten ... zonneschijn" at bounding box center [332, 152] width 6 height 6
radio input "true"
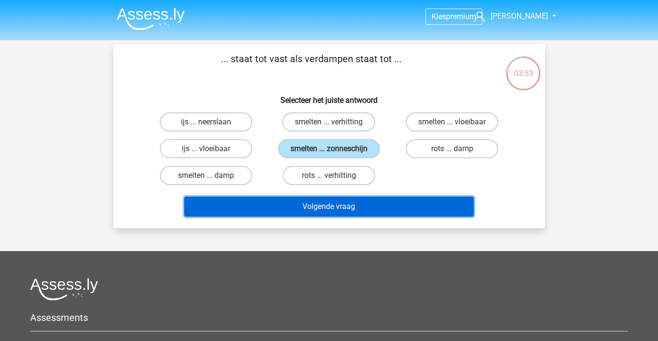
click at [342, 207] on button "Volgende vraag" at bounding box center [328, 207] width 289 height 20
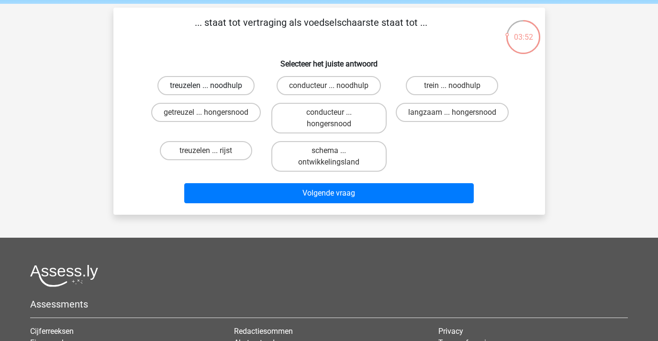
scroll to position [29, 0]
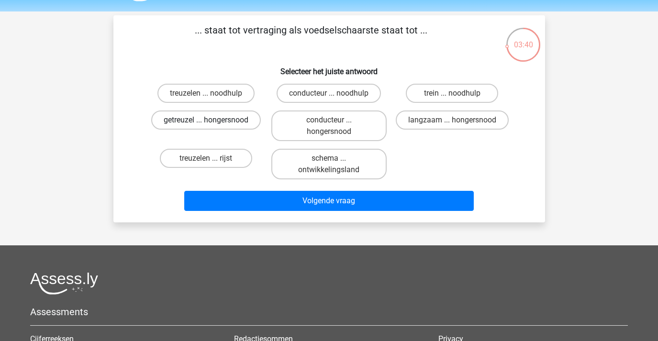
click at [223, 117] on label "getreuzel ... hongersnood" at bounding box center [206, 119] width 110 height 19
click at [212, 120] on input "getreuzel ... hongersnood" at bounding box center [209, 123] width 6 height 6
radio input "true"
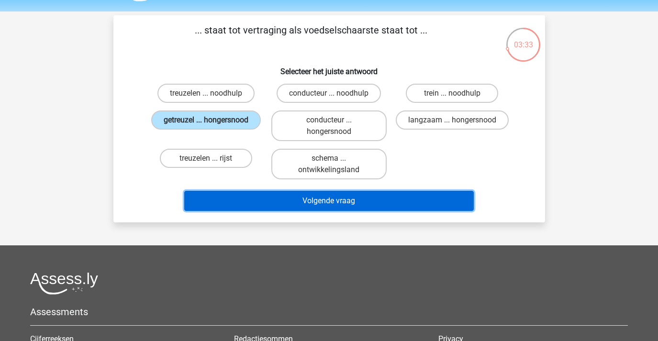
click at [253, 194] on button "Volgende vraag" at bounding box center [328, 201] width 289 height 20
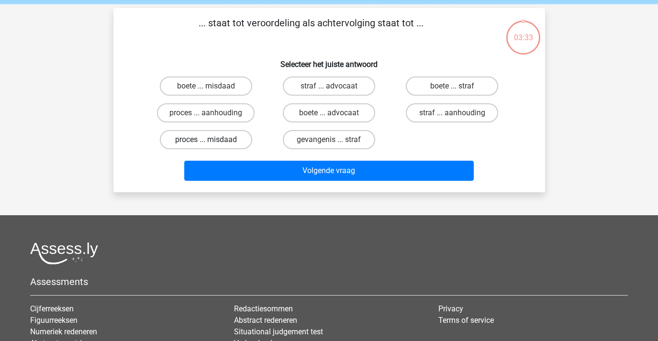
scroll to position [21, 0]
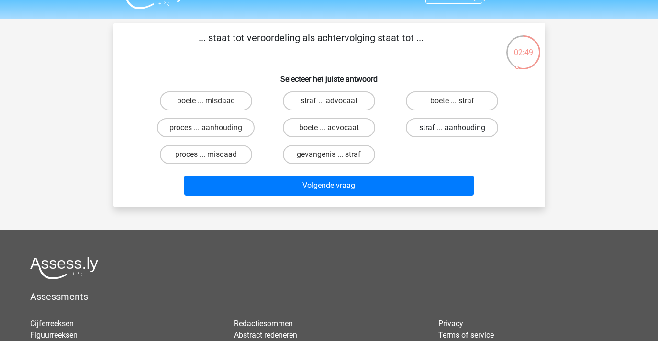
click at [432, 127] on label "straf ... aanhouding" at bounding box center [452, 127] width 92 height 19
click at [452, 128] on input "straf ... aanhouding" at bounding box center [455, 131] width 6 height 6
radio input "true"
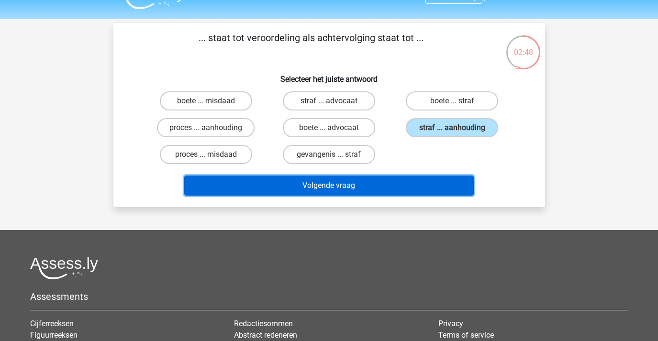
click at [422, 178] on button "Volgende vraag" at bounding box center [328, 186] width 289 height 20
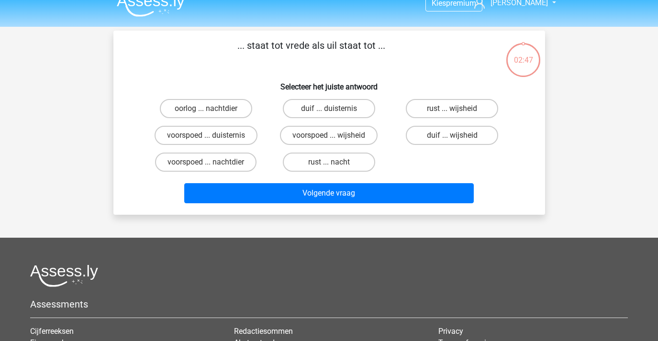
scroll to position [2, 0]
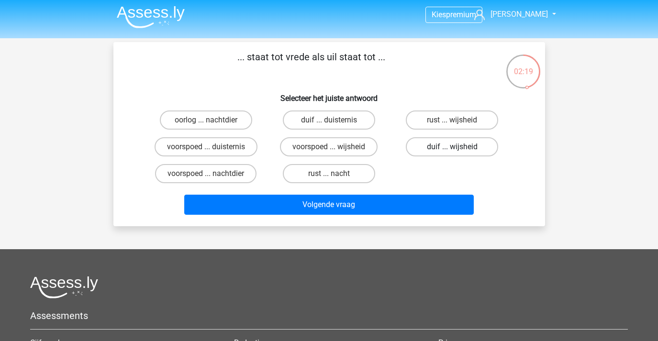
click at [427, 145] on label "duif ... wijsheid" at bounding box center [452, 146] width 92 height 19
click at [452, 147] on input "duif ... wijsheid" at bounding box center [455, 150] width 6 height 6
radio input "true"
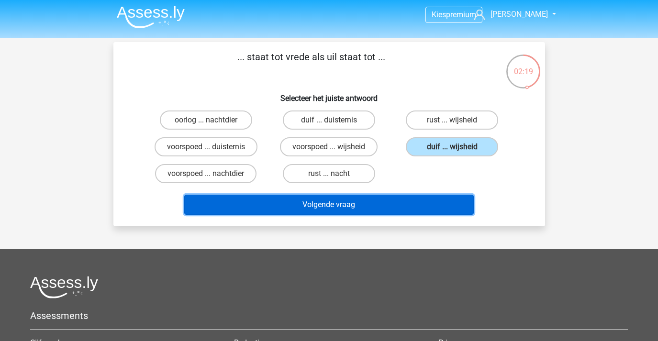
click at [405, 208] on button "Volgende vraag" at bounding box center [328, 205] width 289 height 20
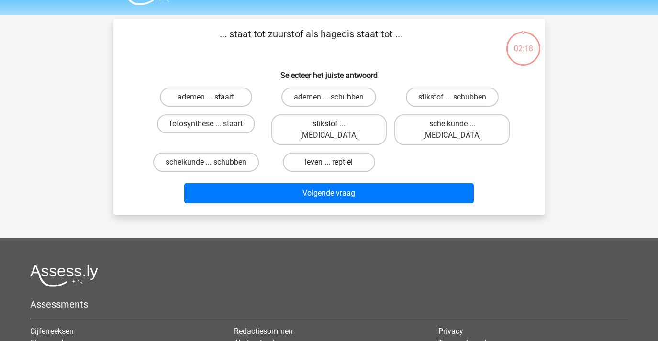
scroll to position [0, 0]
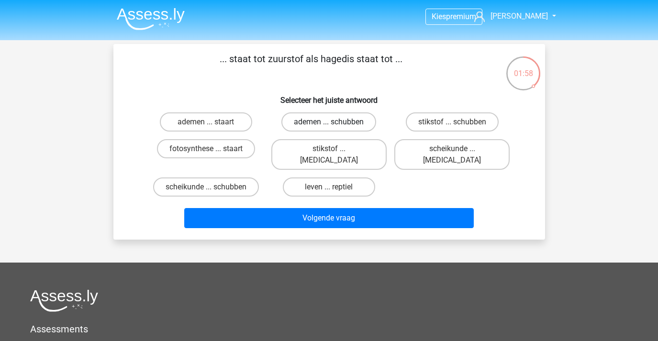
click at [352, 125] on label "ademen ... schubben" at bounding box center [328, 121] width 95 height 19
click at [335, 125] on input "ademen ... schubben" at bounding box center [332, 125] width 6 height 6
radio input "true"
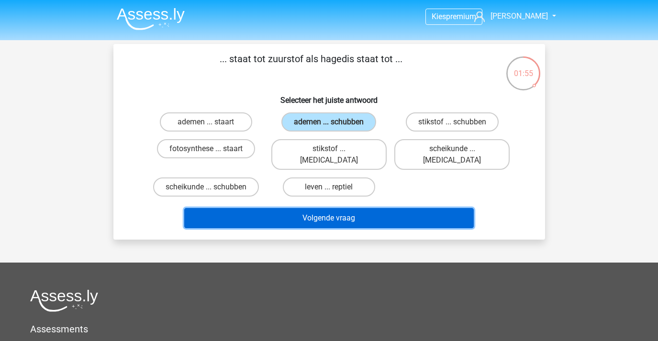
click at [292, 208] on button "Volgende vraag" at bounding box center [328, 218] width 289 height 20
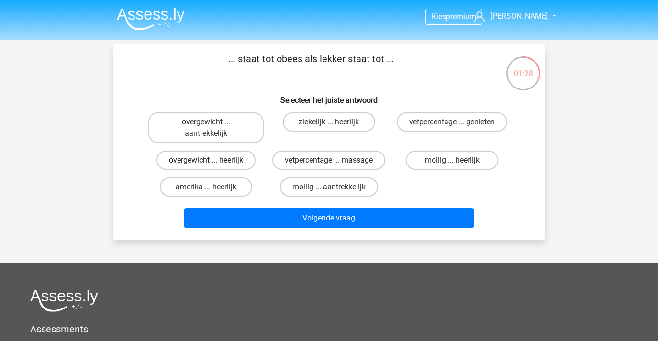
click at [240, 164] on label "overgewicht ... heerlijk" at bounding box center [205, 160] width 99 height 19
click at [212, 164] on input "overgewicht ... heerlijk" at bounding box center [209, 163] width 6 height 6
radio input "true"
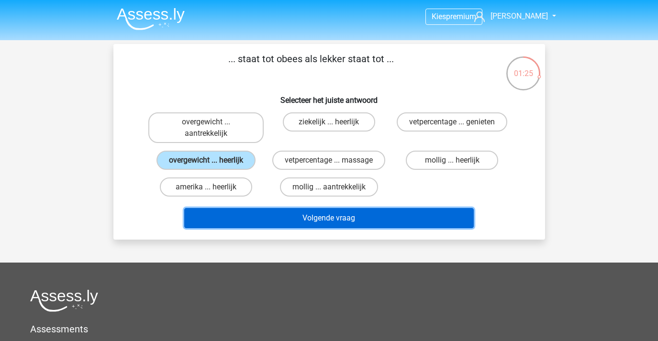
click at [269, 215] on button "Volgende vraag" at bounding box center [328, 218] width 289 height 20
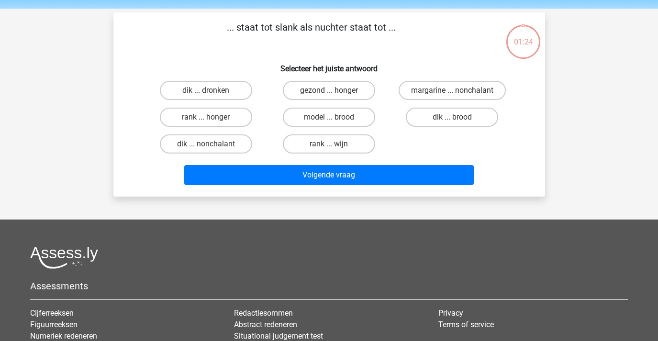
scroll to position [21, 0]
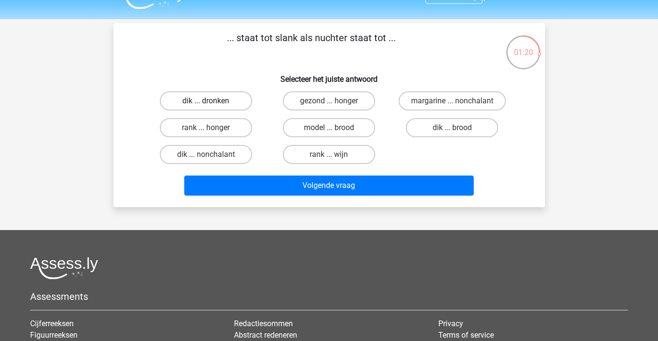
click at [233, 94] on label "dik ... dronken" at bounding box center [206, 100] width 92 height 19
click at [212, 101] on input "dik ... dronken" at bounding box center [209, 104] width 6 height 6
radio input "true"
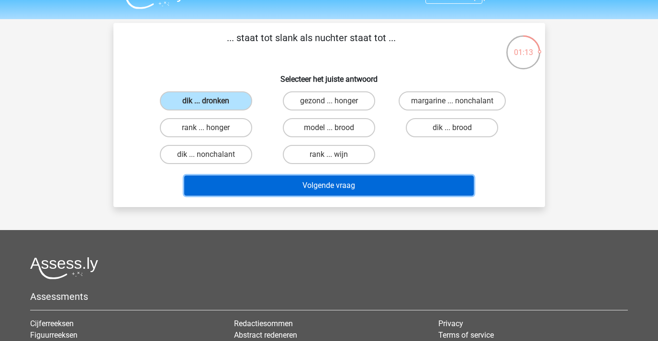
click at [287, 184] on button "Volgende vraag" at bounding box center [328, 186] width 289 height 20
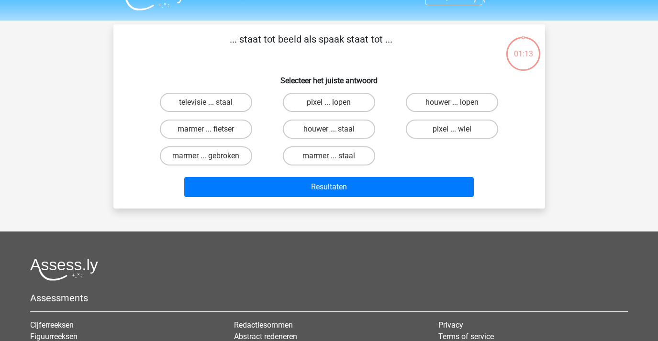
scroll to position [2, 0]
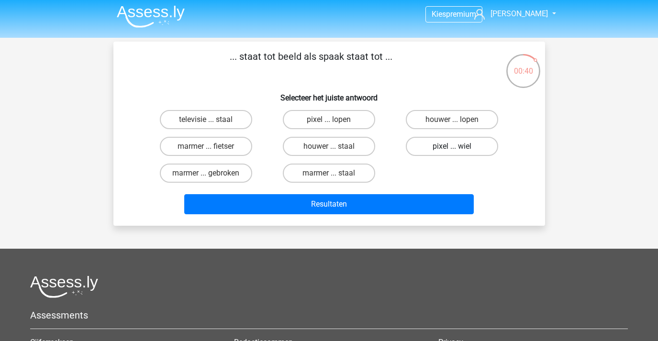
click at [420, 149] on label "pixel ... wiel" at bounding box center [452, 146] width 92 height 19
click at [452, 149] on input "pixel ... wiel" at bounding box center [455, 149] width 6 height 6
radio input "true"
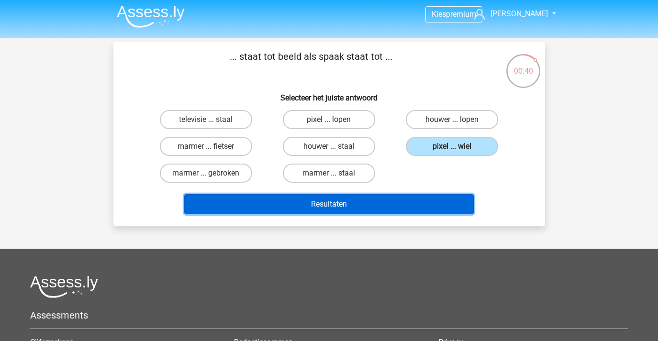
click at [410, 205] on button "Resultaten" at bounding box center [328, 204] width 289 height 20
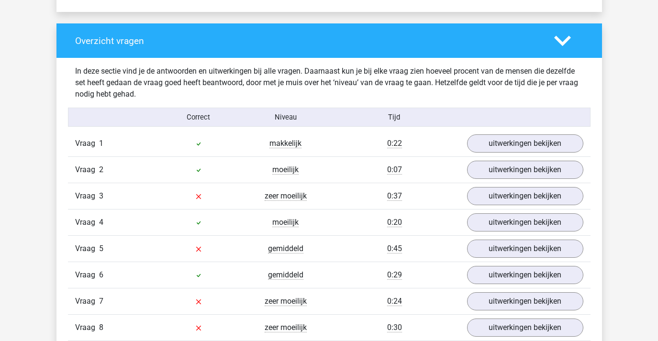
scroll to position [868, 0]
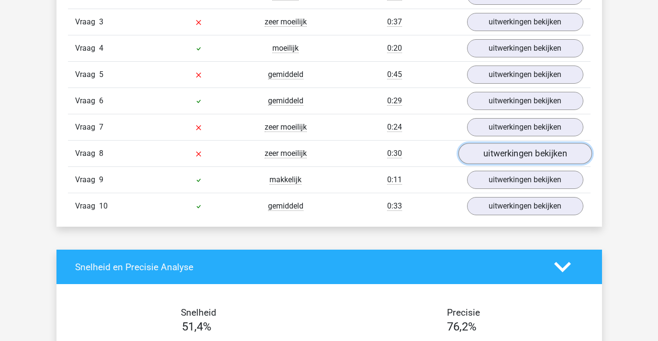
click at [494, 154] on link "uitwerkingen bekijken" at bounding box center [524, 153] width 133 height 21
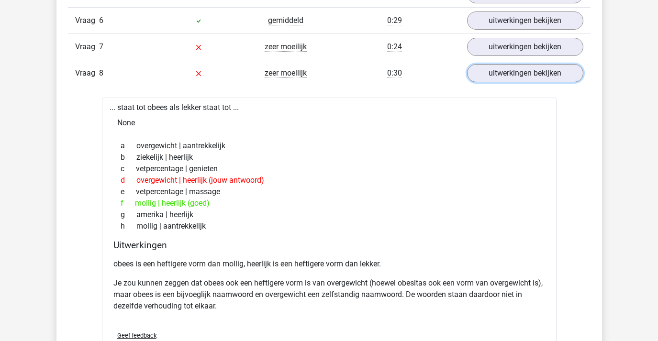
scroll to position [859, 0]
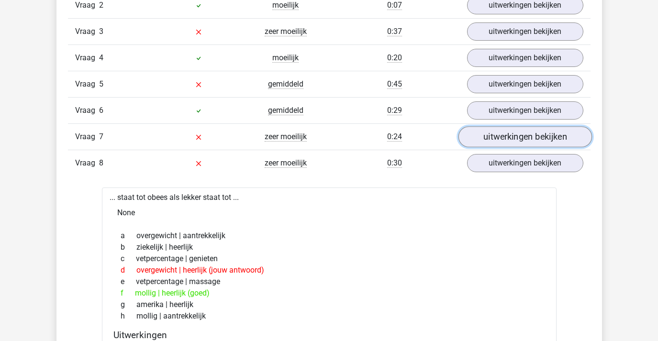
click at [506, 132] on link "uitwerkingen bekijken" at bounding box center [524, 136] width 133 height 21
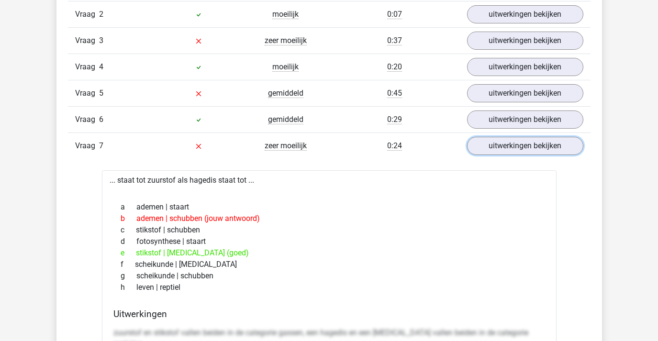
scroll to position [808, 0]
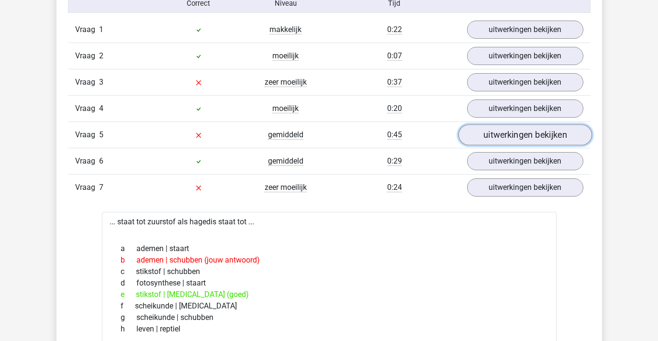
click at [487, 134] on link "uitwerkingen bekijken" at bounding box center [524, 134] width 133 height 21
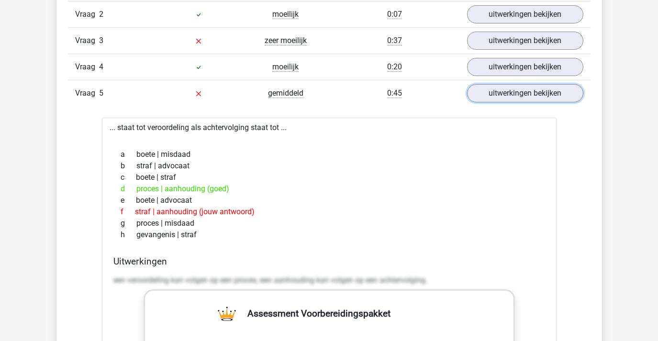
scroll to position [794, 0]
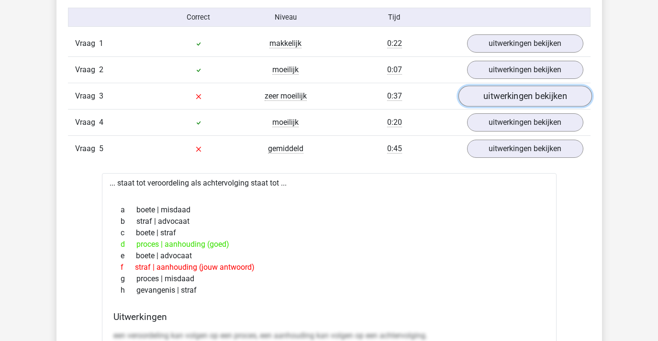
click at [481, 94] on link "uitwerkingen bekijken" at bounding box center [524, 96] width 133 height 21
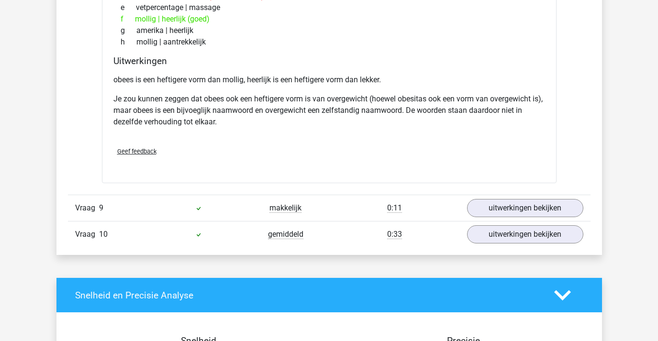
scroll to position [2655, 0]
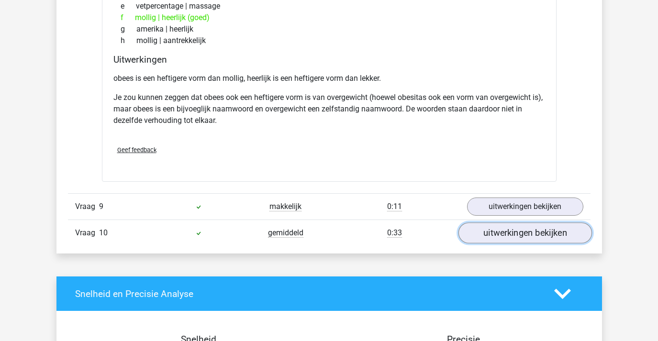
click at [513, 237] on link "uitwerkingen bekijken" at bounding box center [524, 232] width 133 height 21
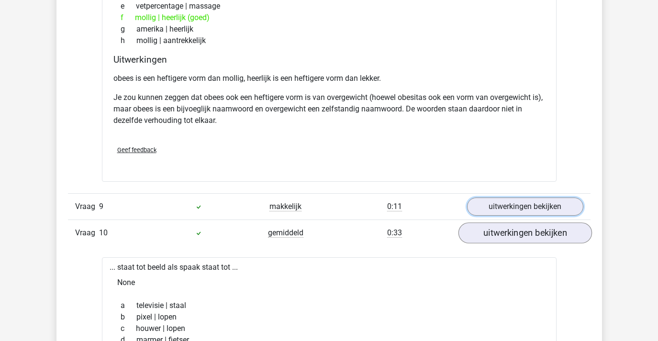
scroll to position [2699, 0]
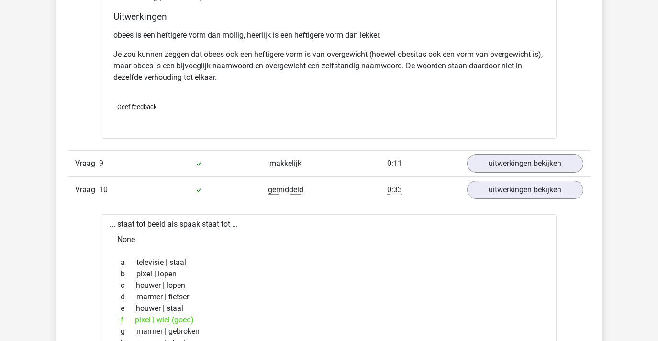
click at [509, 201] on div "Vraag 10 gemiddeld 0:33 uitwerkingen bekijken" at bounding box center [329, 189] width 522 height 26
click at [510, 171] on link "uitwerkingen bekijken" at bounding box center [524, 163] width 133 height 21
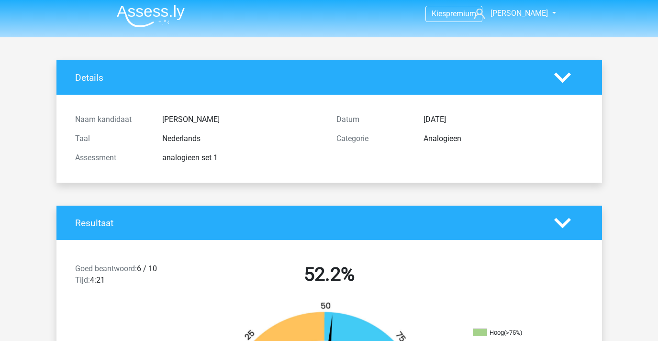
scroll to position [0, 0]
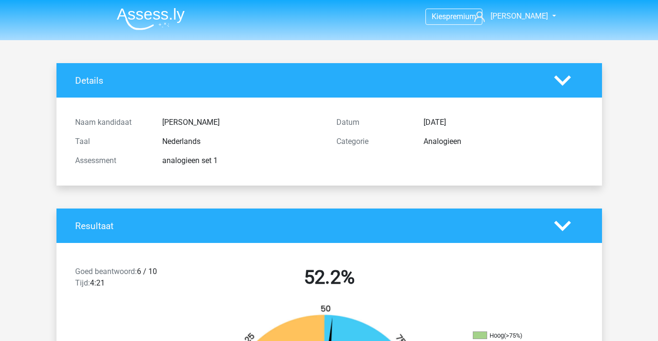
click at [150, 13] on img at bounding box center [151, 19] width 68 height 22
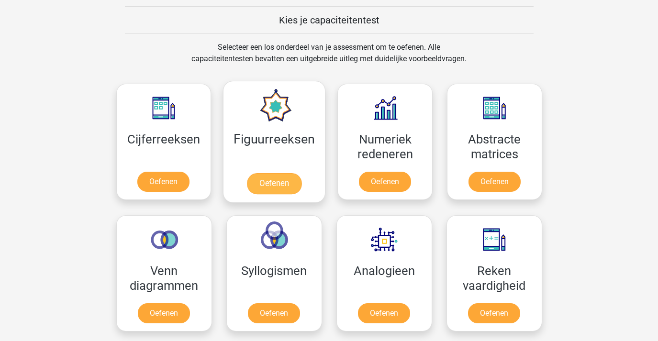
scroll to position [365, 0]
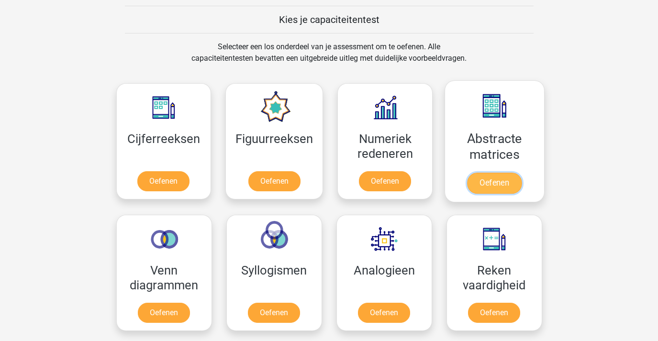
click at [496, 185] on link "Oefenen" at bounding box center [494, 183] width 55 height 21
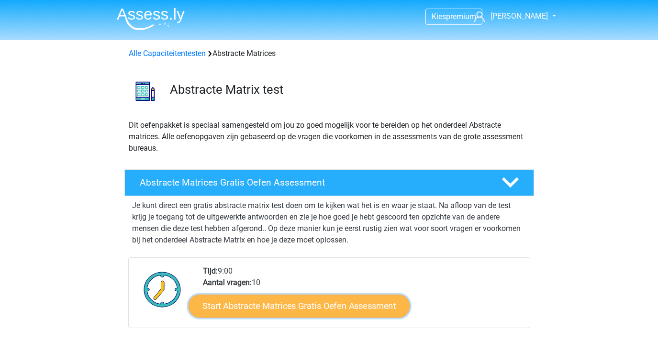
click at [266, 304] on link "Start Abstracte Matrices Gratis Oefen Assessment" at bounding box center [298, 305] width 221 height 23
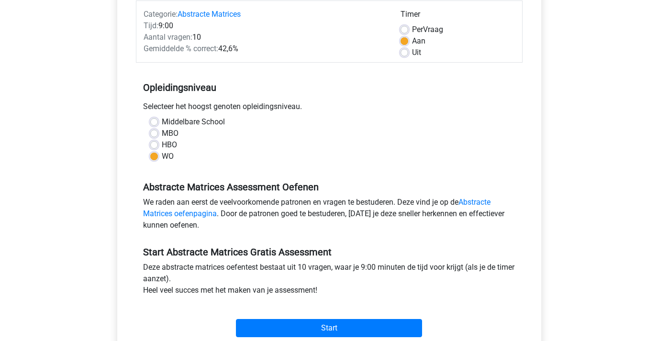
scroll to position [315, 0]
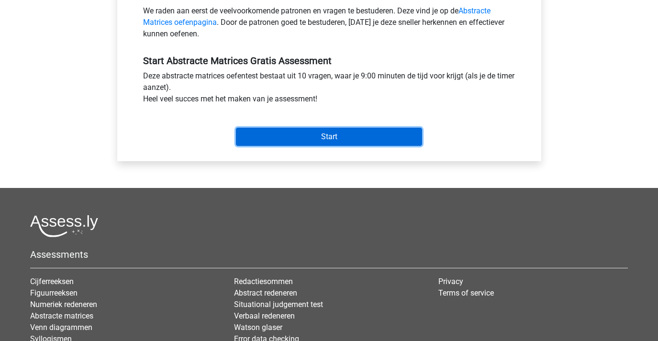
click at [347, 144] on input "Start" at bounding box center [329, 137] width 186 height 18
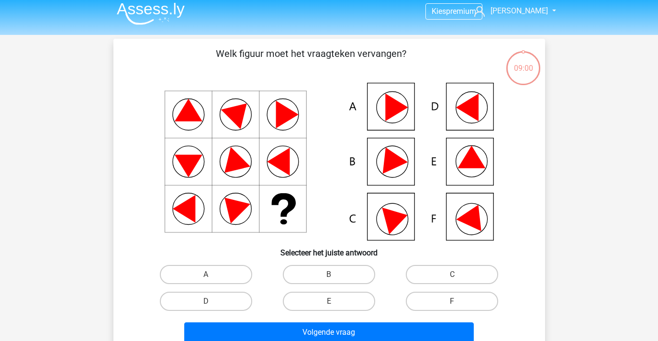
scroll to position [6, 0]
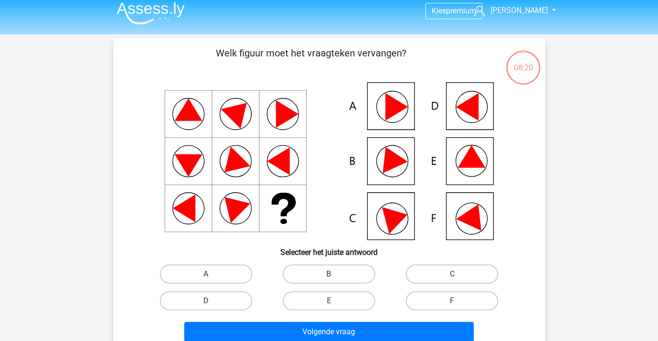
click at [356, 313] on div "E" at bounding box center [328, 300] width 123 height 27
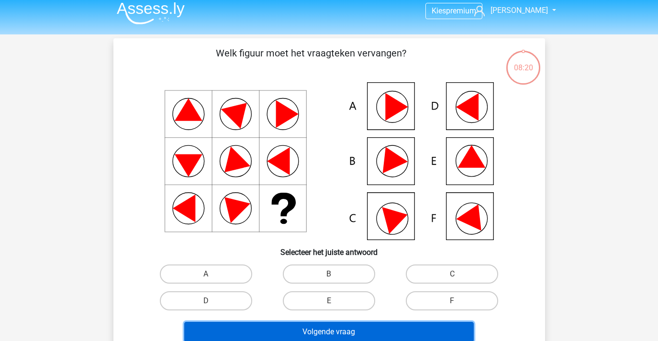
click at [370, 328] on button "Volgende vraag" at bounding box center [328, 332] width 289 height 20
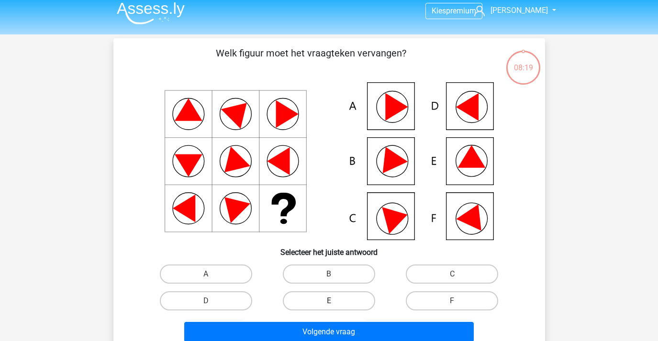
click at [312, 295] on label "E" at bounding box center [329, 300] width 92 height 19
click at [329, 301] on input "E" at bounding box center [332, 304] width 6 height 6
radio input "true"
drag, startPoint x: 350, startPoint y: 300, endPoint x: 353, endPoint y: 318, distance: 18.0
click at [350, 300] on label "E" at bounding box center [329, 300] width 92 height 19
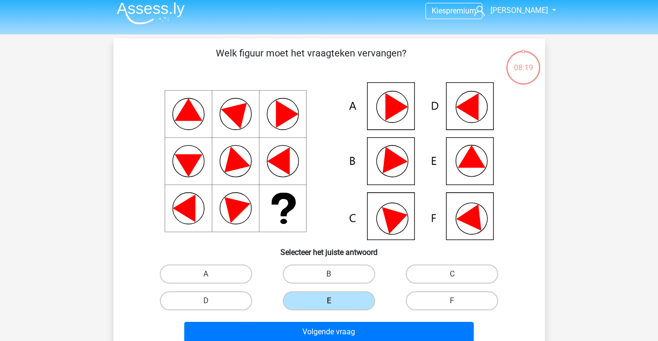
click at [335, 301] on input "E" at bounding box center [332, 304] width 6 height 6
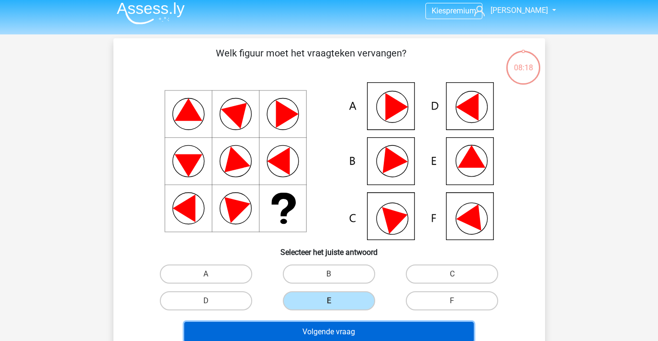
click at [365, 333] on button "Volgende vraag" at bounding box center [328, 332] width 289 height 20
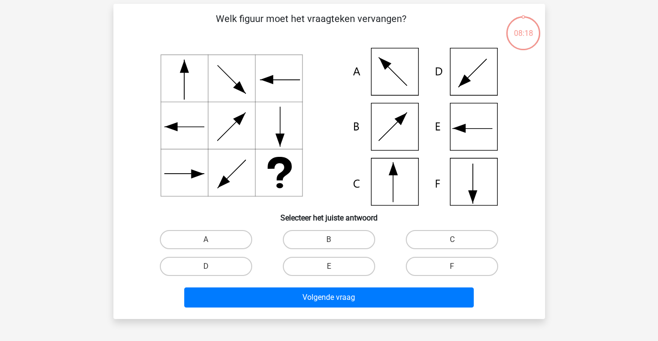
scroll to position [44, 0]
